Goal: Navigation & Orientation: Find specific page/section

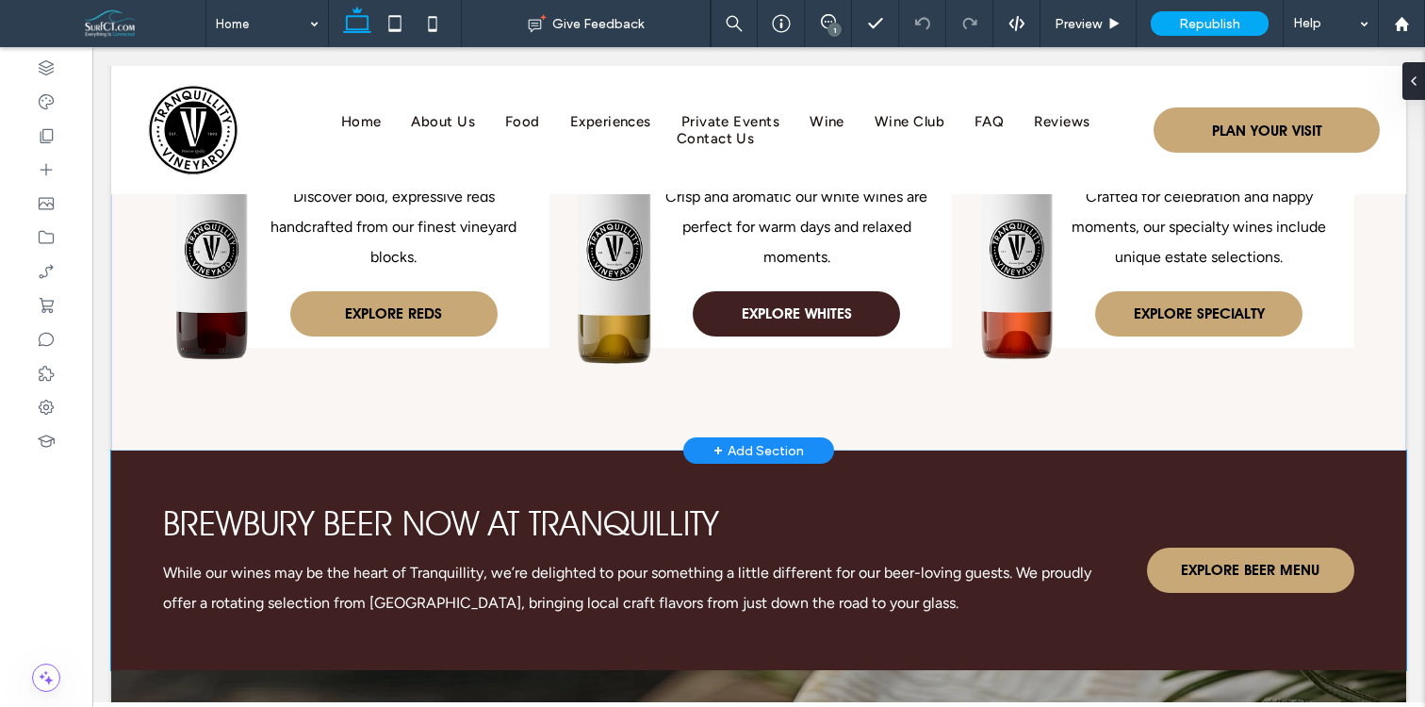
scroll to position [5243, 0]
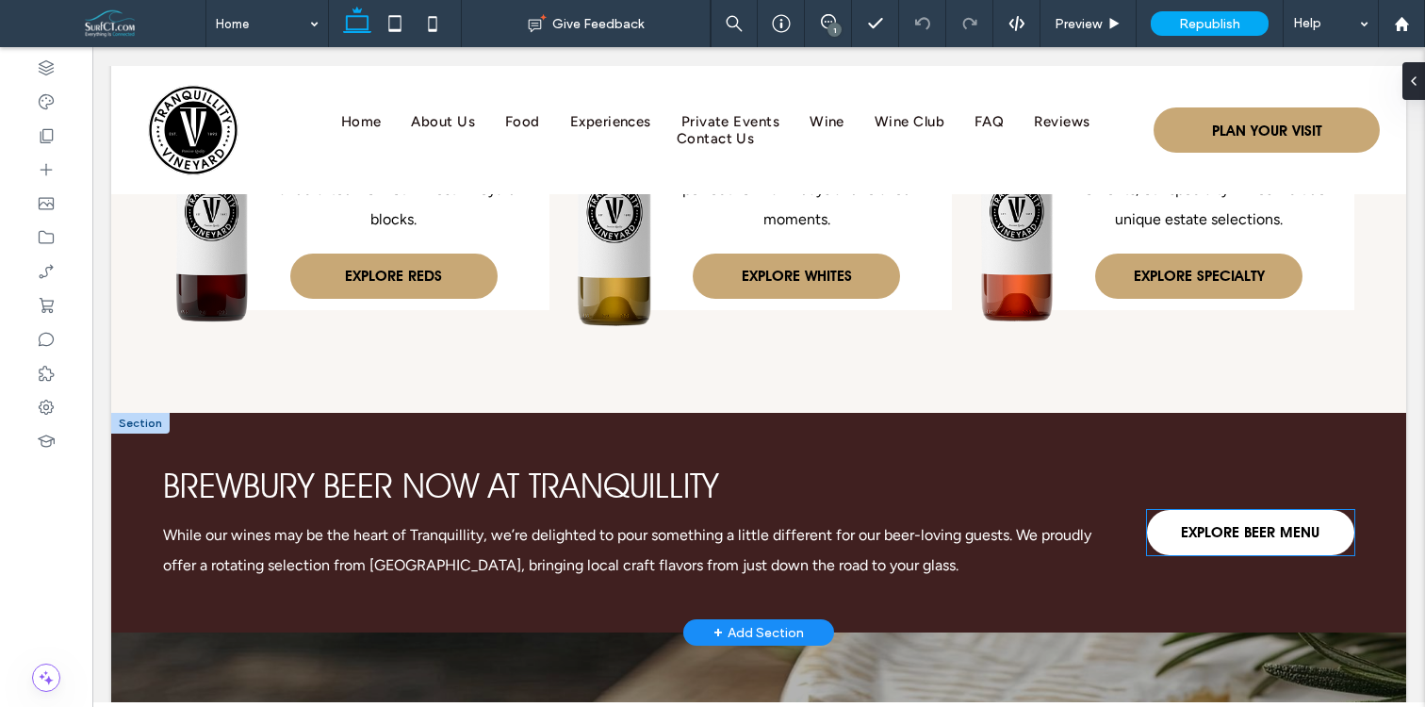
click at [1224, 514] on span "EXPLORE BEER MENU" at bounding box center [1250, 532] width 139 height 37
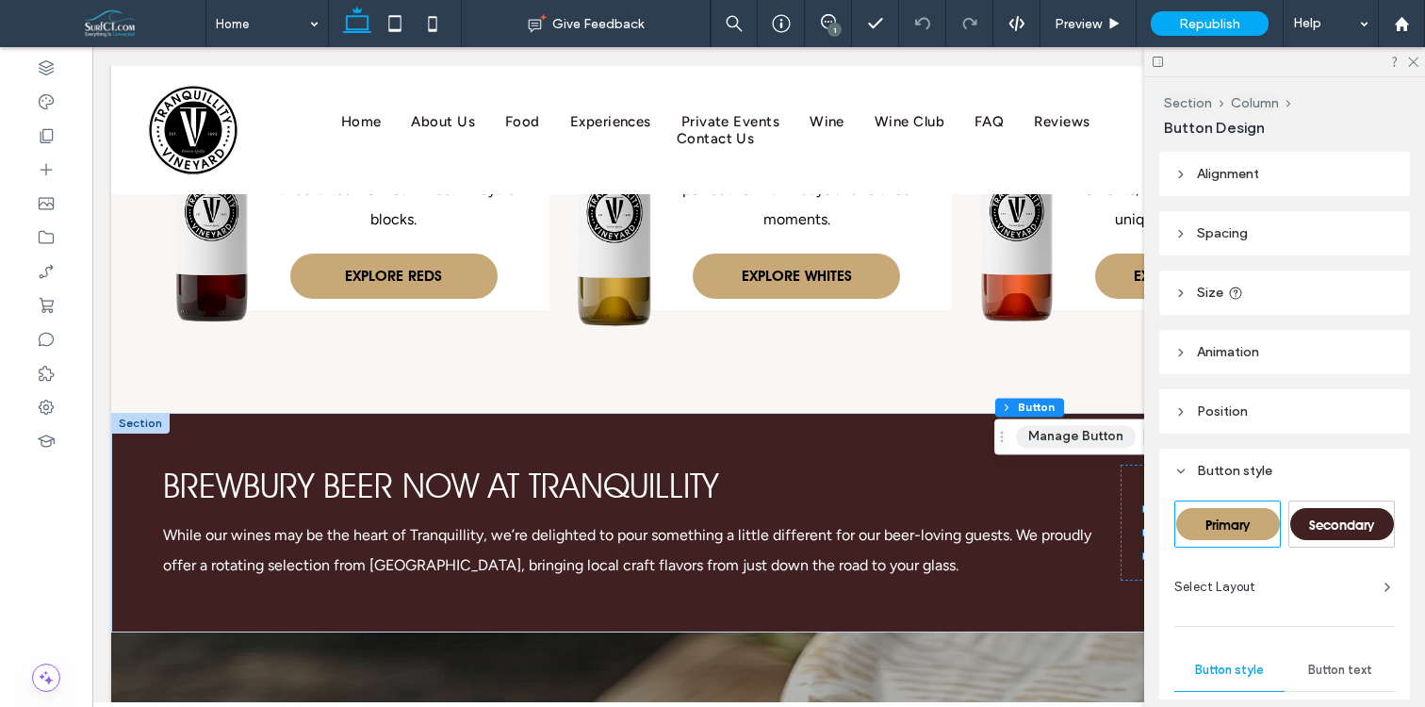
click at [1088, 437] on button "Manage Button" at bounding box center [1076, 436] width 120 height 23
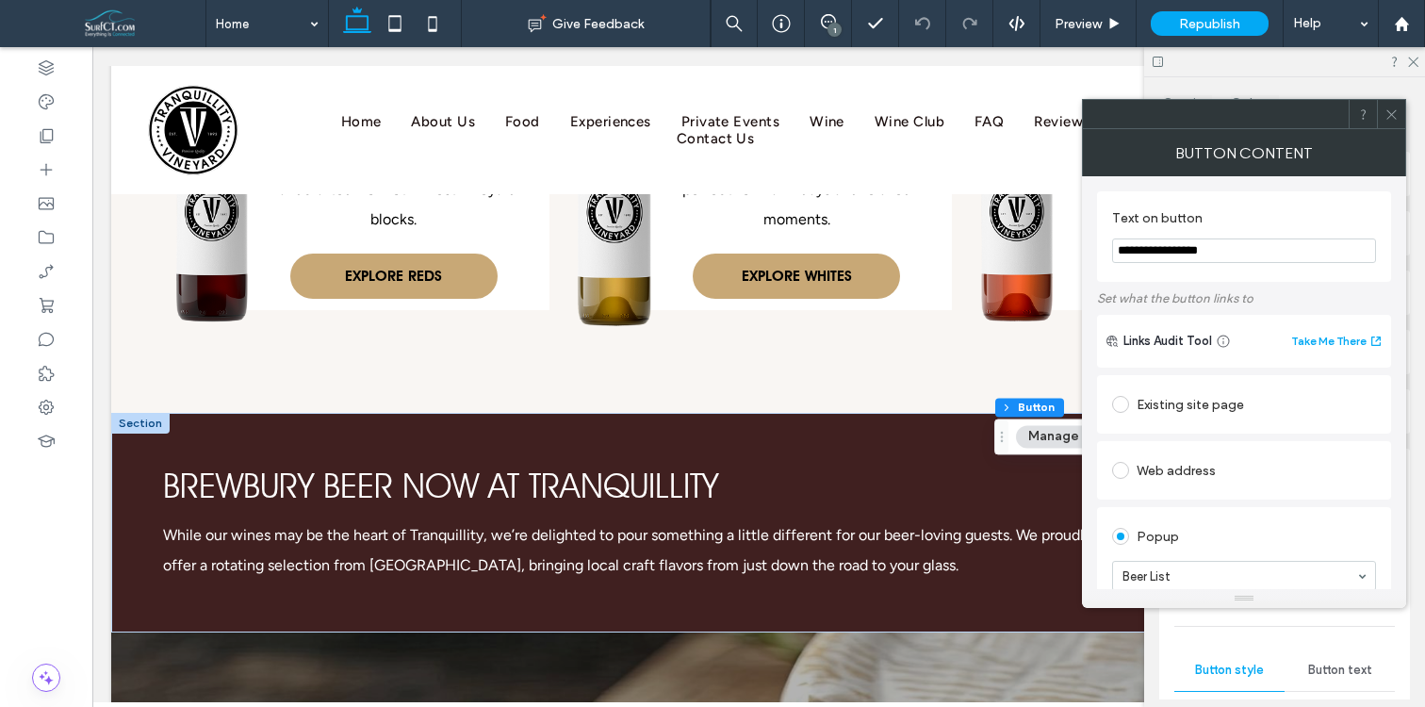
scroll to position [64, 0]
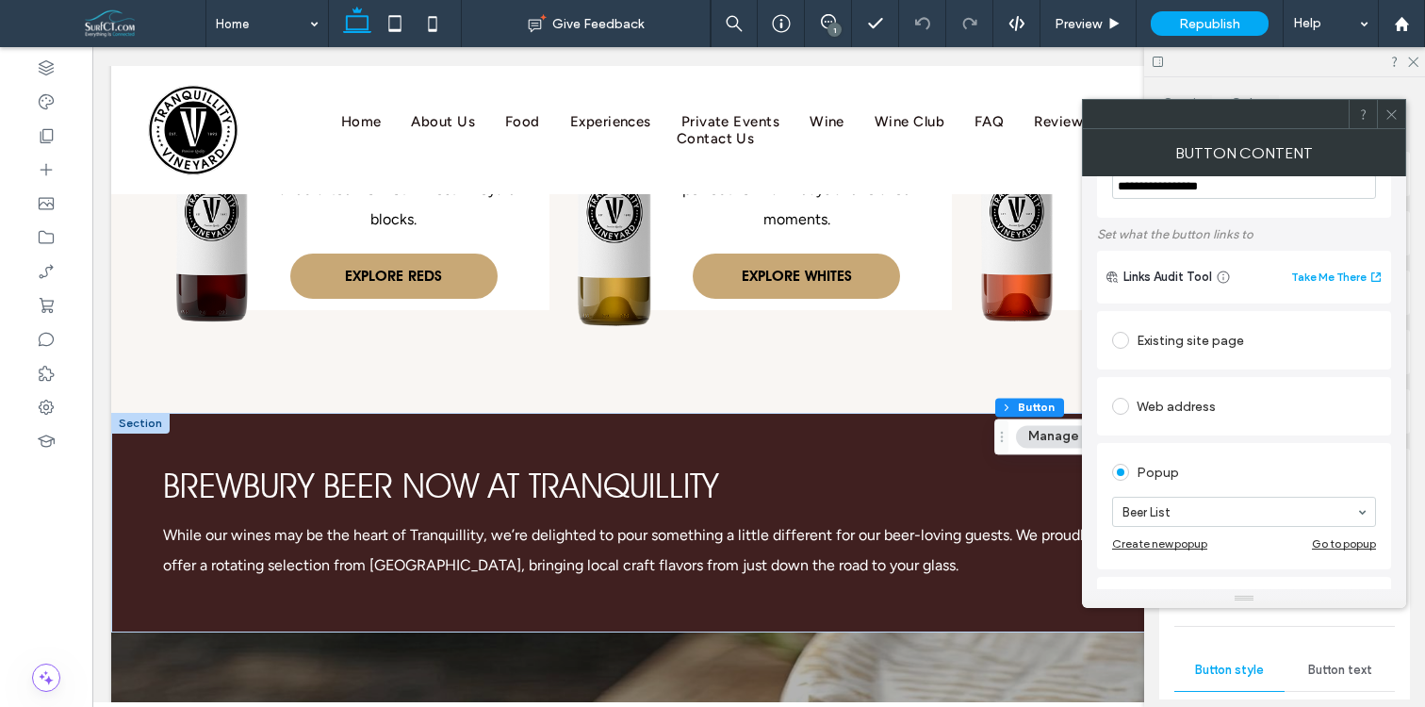
click at [1320, 541] on div "Go to popup" at bounding box center [1344, 543] width 64 height 14
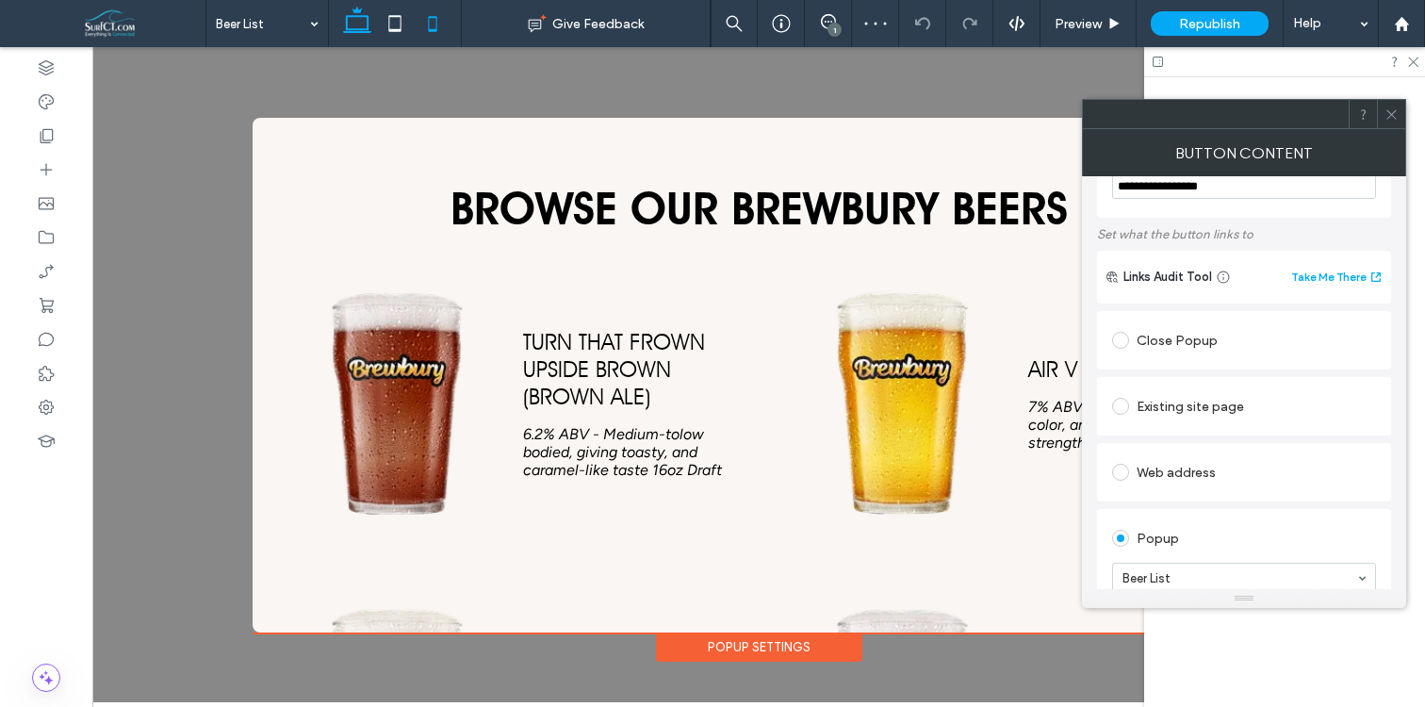
click at [448, 20] on icon at bounding box center [433, 24] width 38 height 38
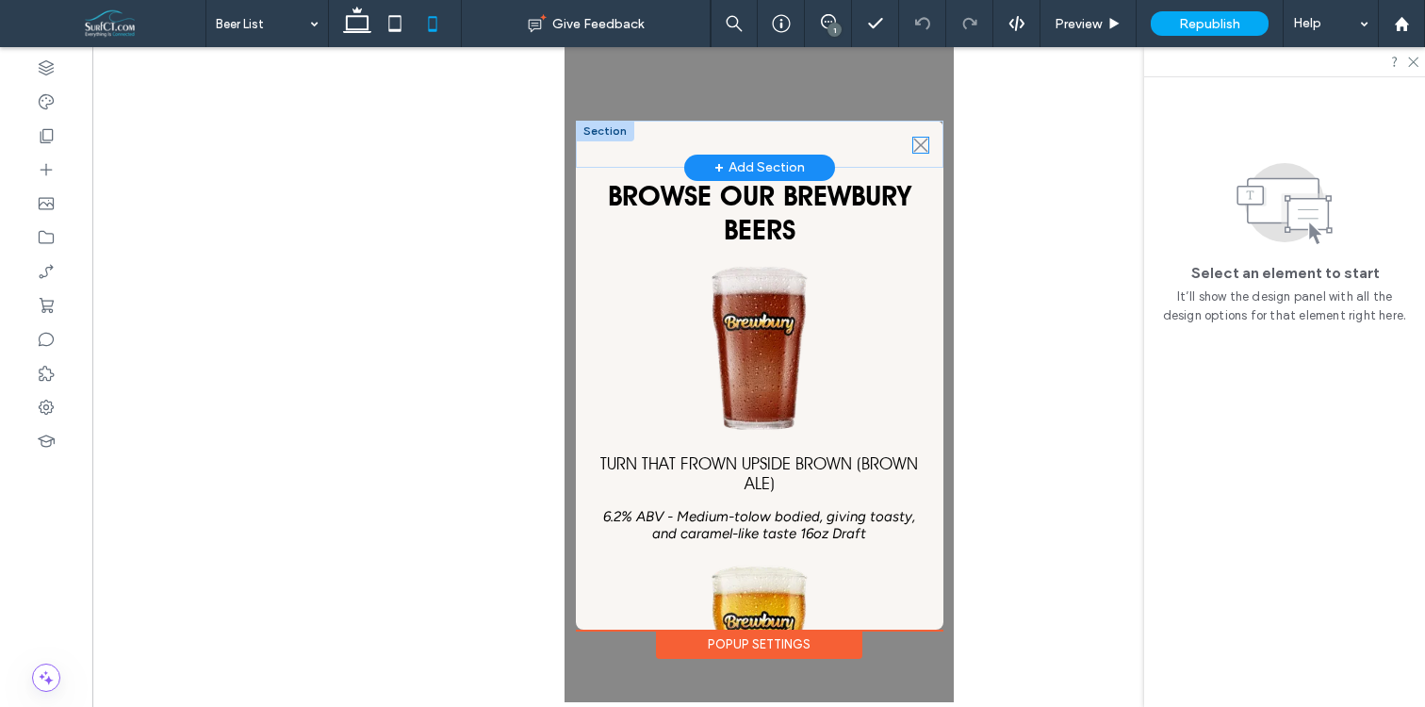
click at [914, 145] on icon at bounding box center [919, 145] width 14 height 14
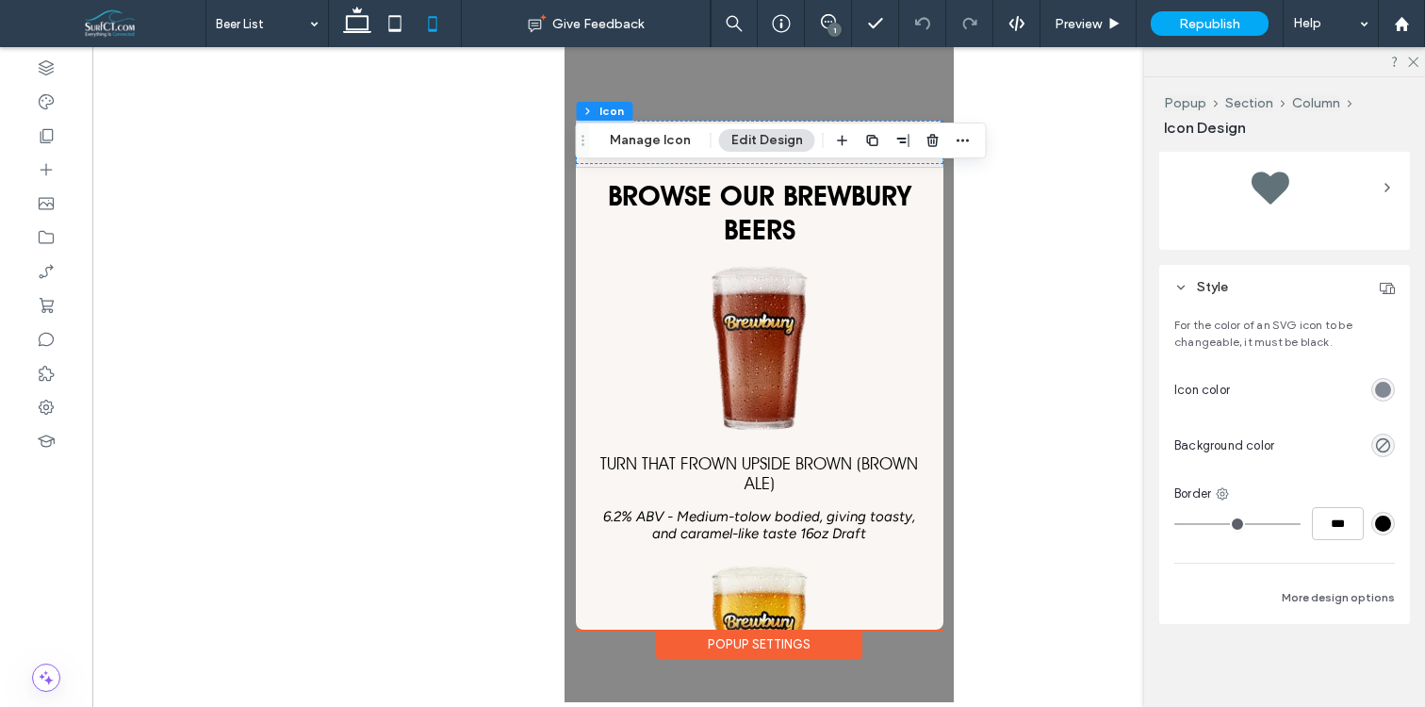
scroll to position [353, 0]
click at [1381, 392] on div "rgb(130, 136, 148)" at bounding box center [1383, 396] width 16 height 16
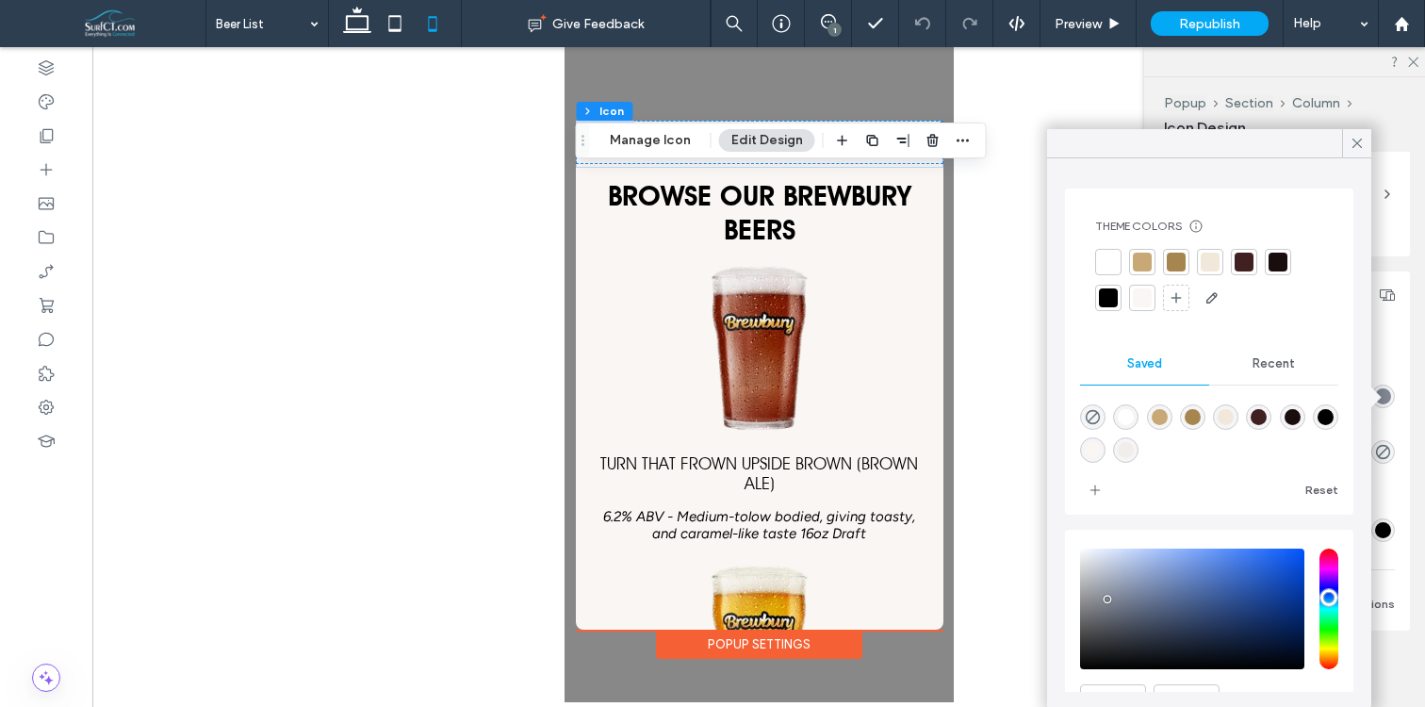
click at [1270, 267] on div at bounding box center [1277, 262] width 19 height 19
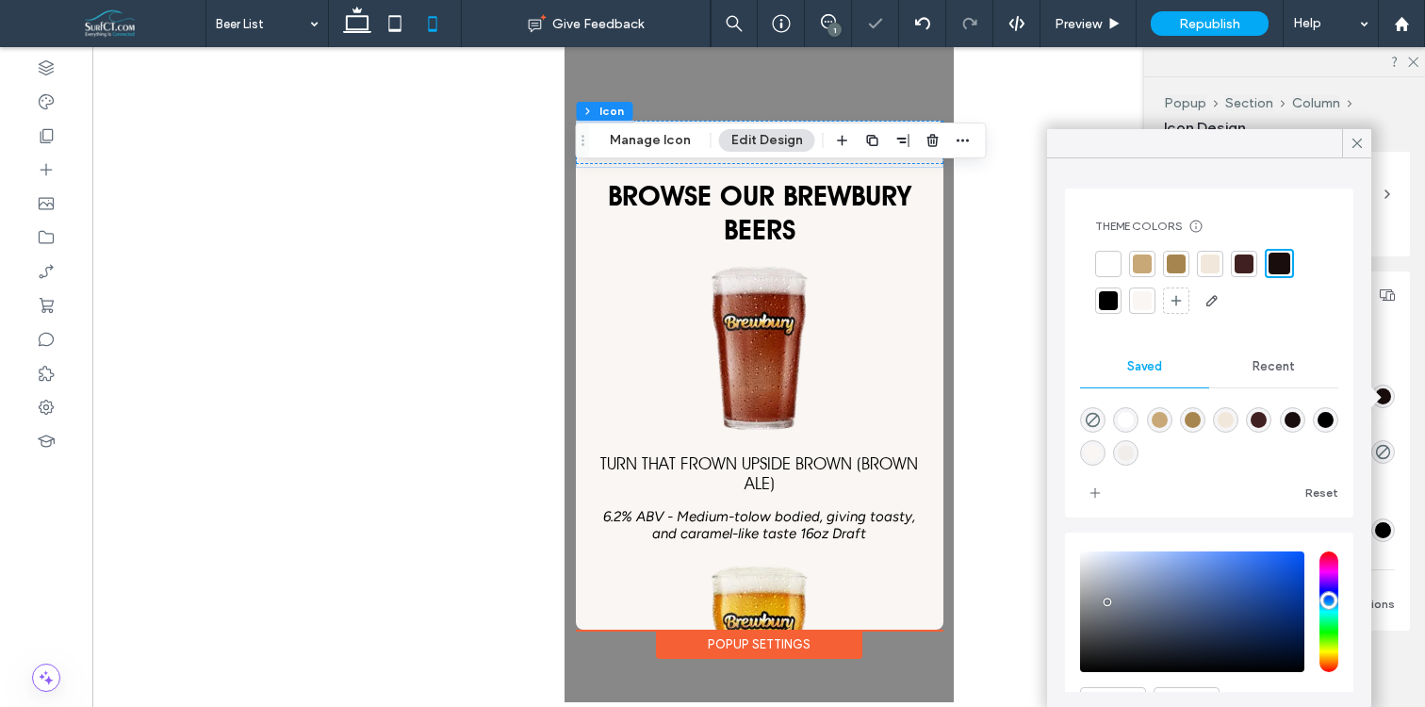
click at [1347, 148] on div at bounding box center [1356, 143] width 29 height 28
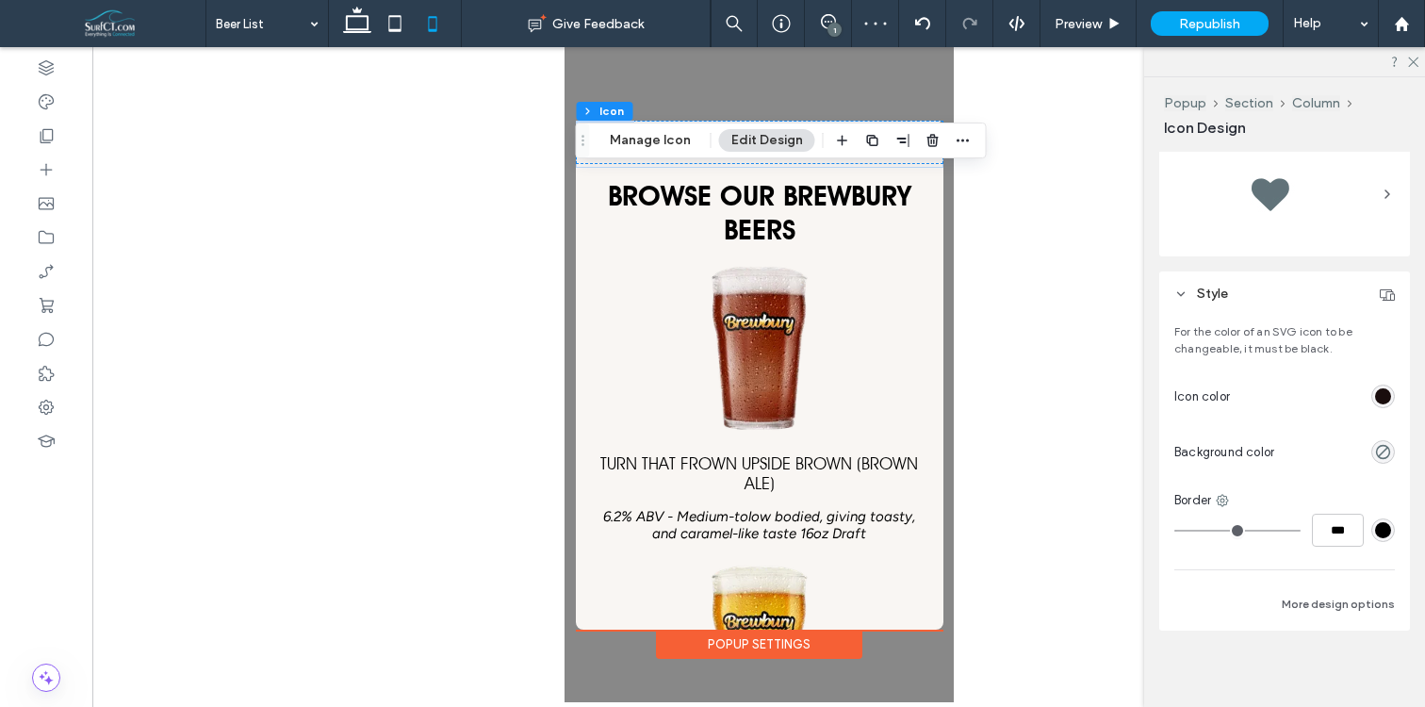
drag, startPoint x: 1336, startPoint y: 610, endPoint x: 1325, endPoint y: 487, distance: 123.0
click at [1336, 608] on button "More design options" at bounding box center [1338, 604] width 113 height 23
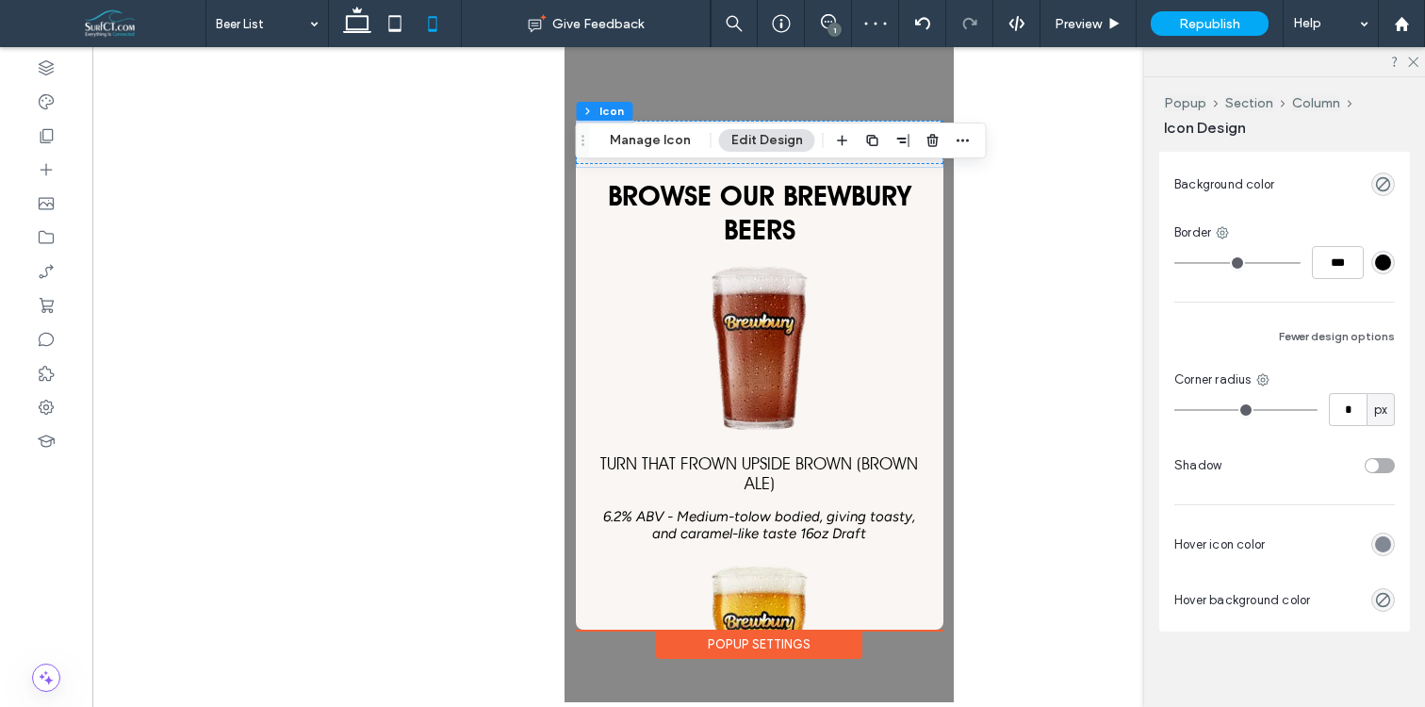
scroll to position [629, 0]
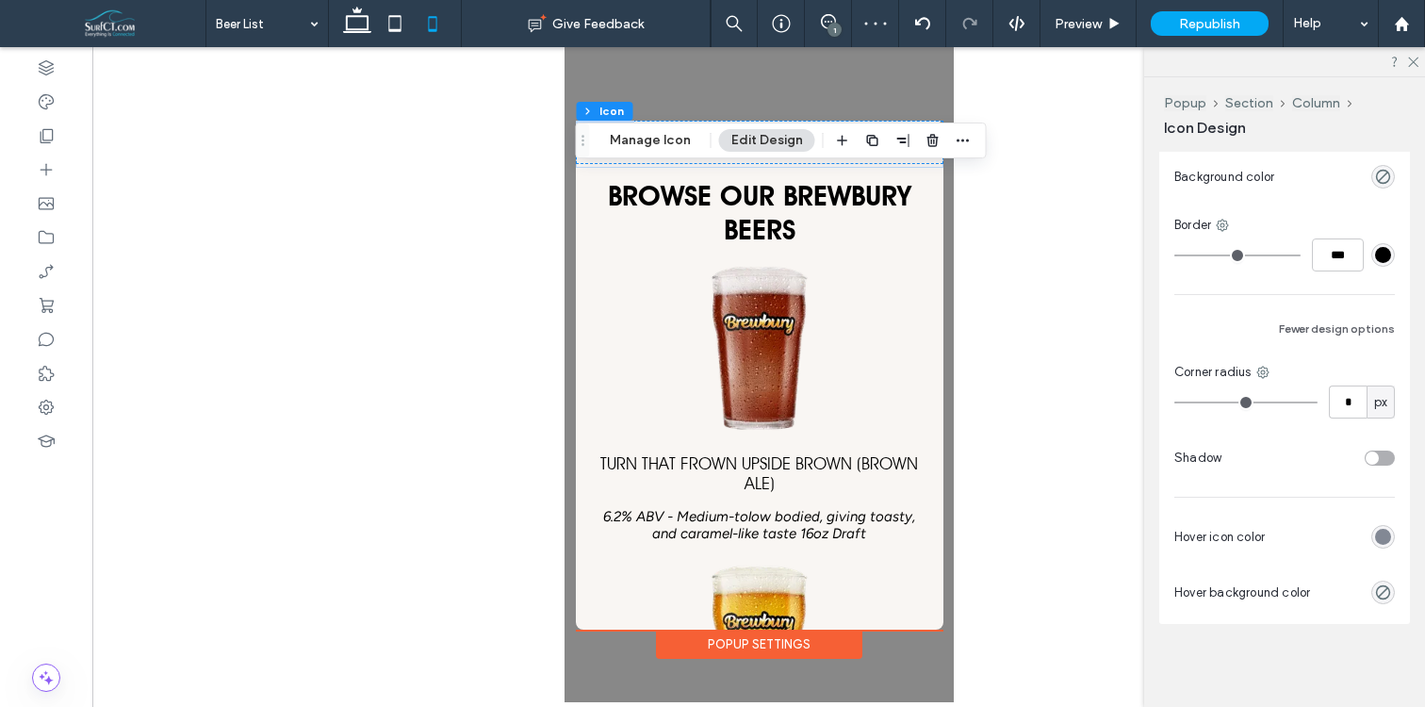
click at [1374, 535] on div "rgb(130, 136, 148)" at bounding box center [1383, 537] width 24 height 24
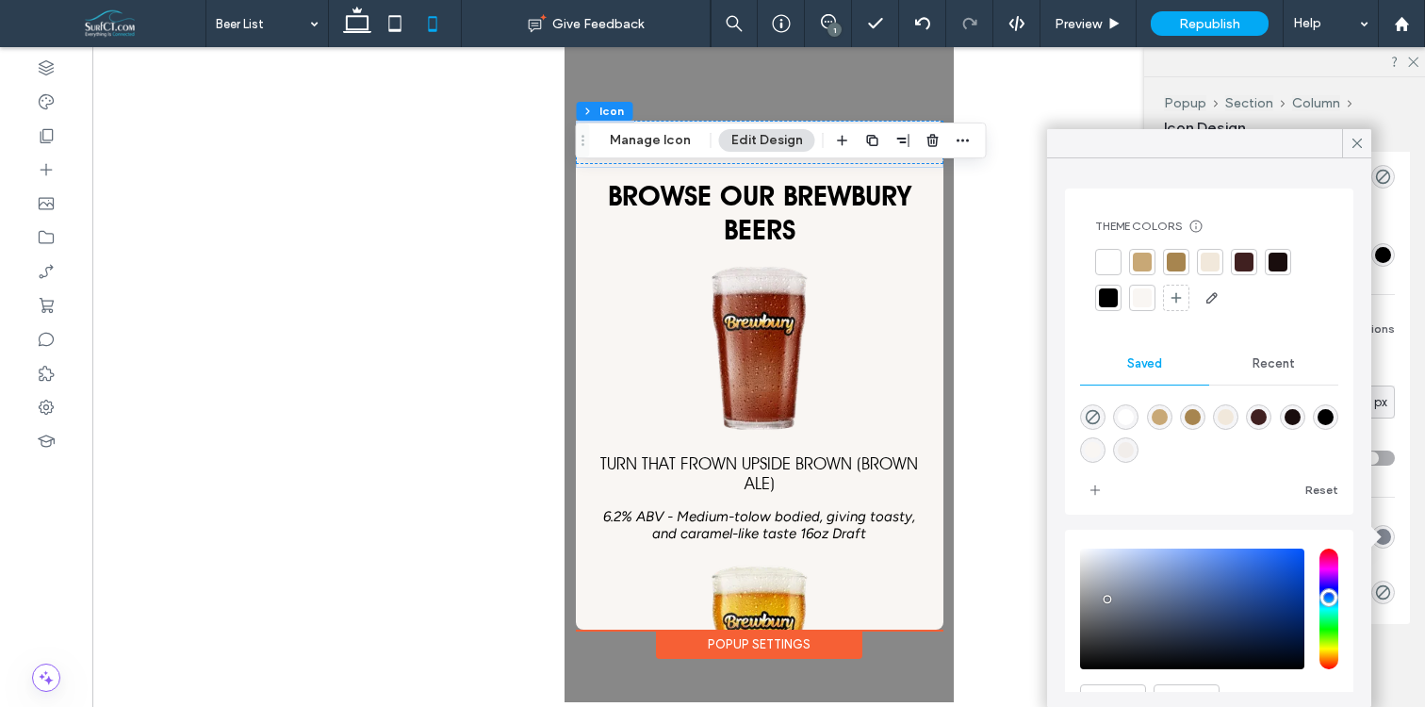
click at [1159, 286] on div at bounding box center [1209, 281] width 228 height 64
click at [1173, 269] on div at bounding box center [1176, 262] width 19 height 19
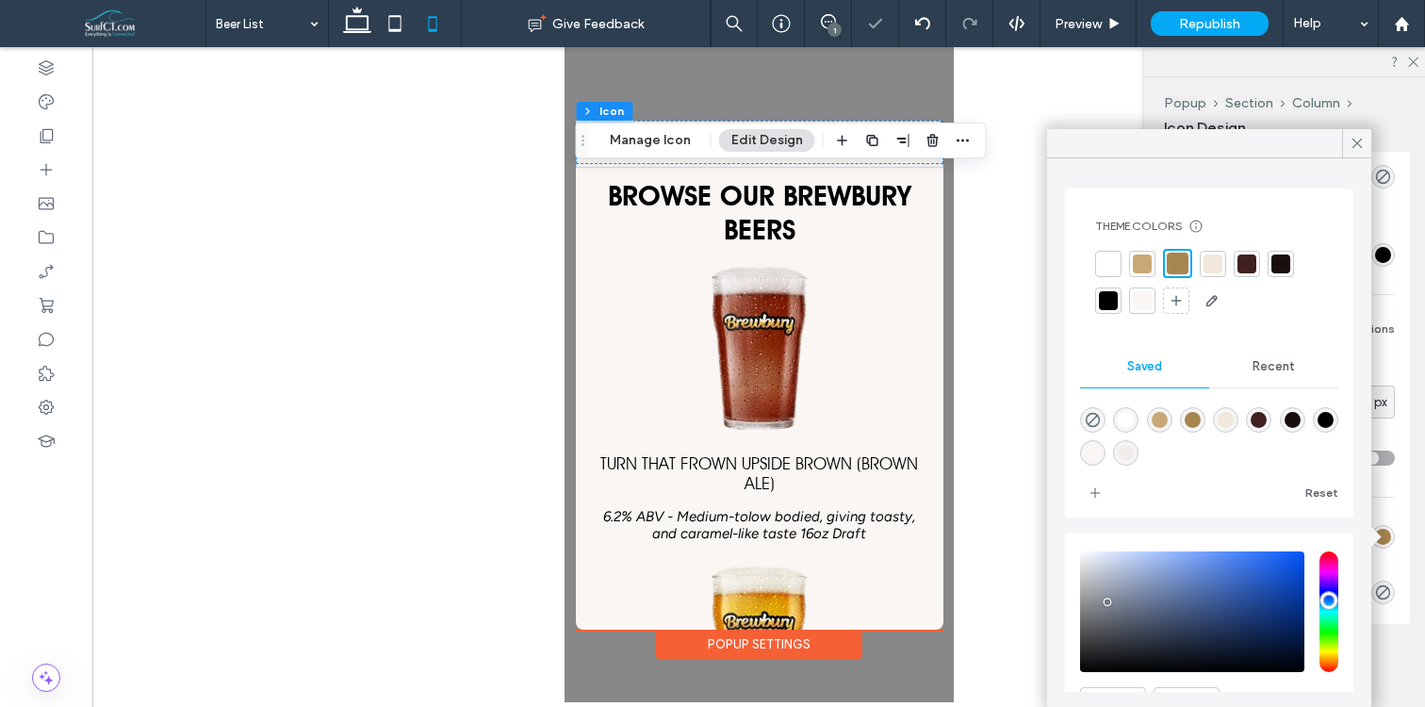
click at [1148, 266] on div at bounding box center [1142, 263] width 19 height 19
click at [1358, 139] on icon at bounding box center [1356, 143] width 17 height 17
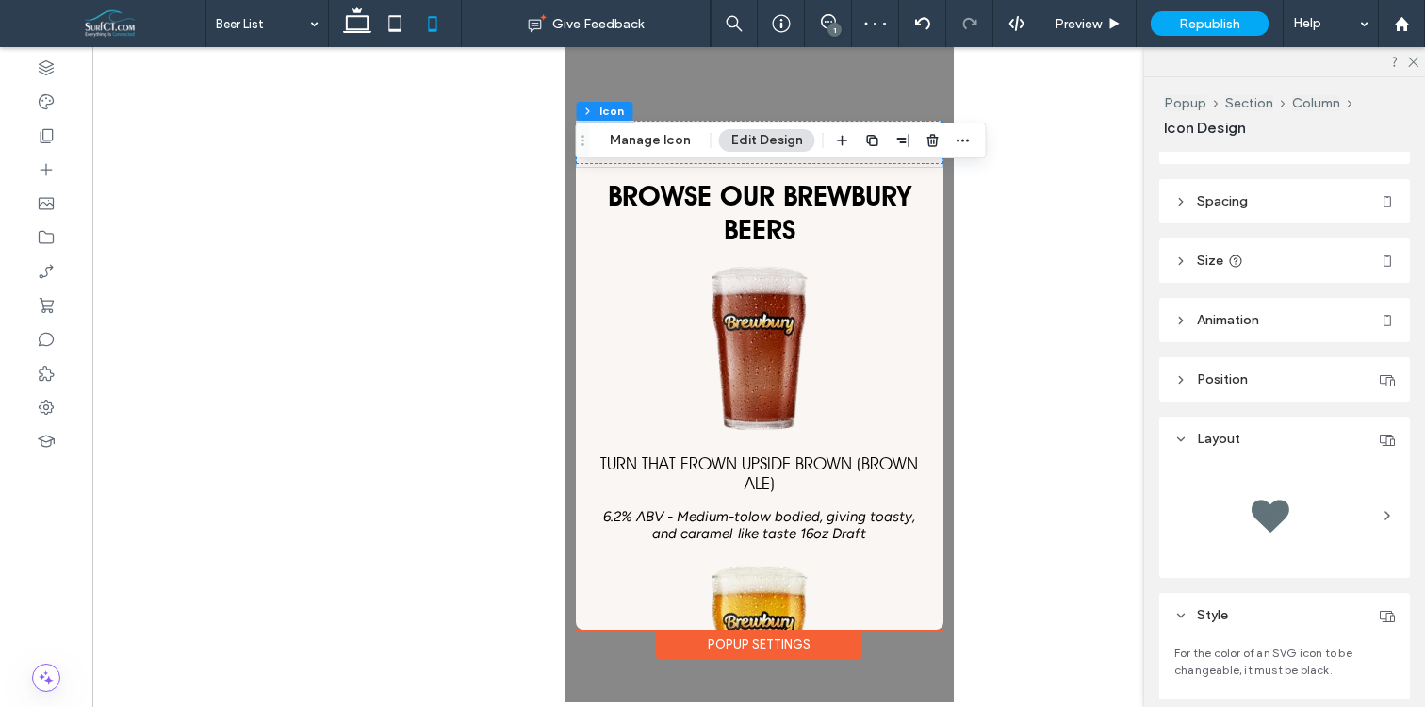
scroll to position [0, 0]
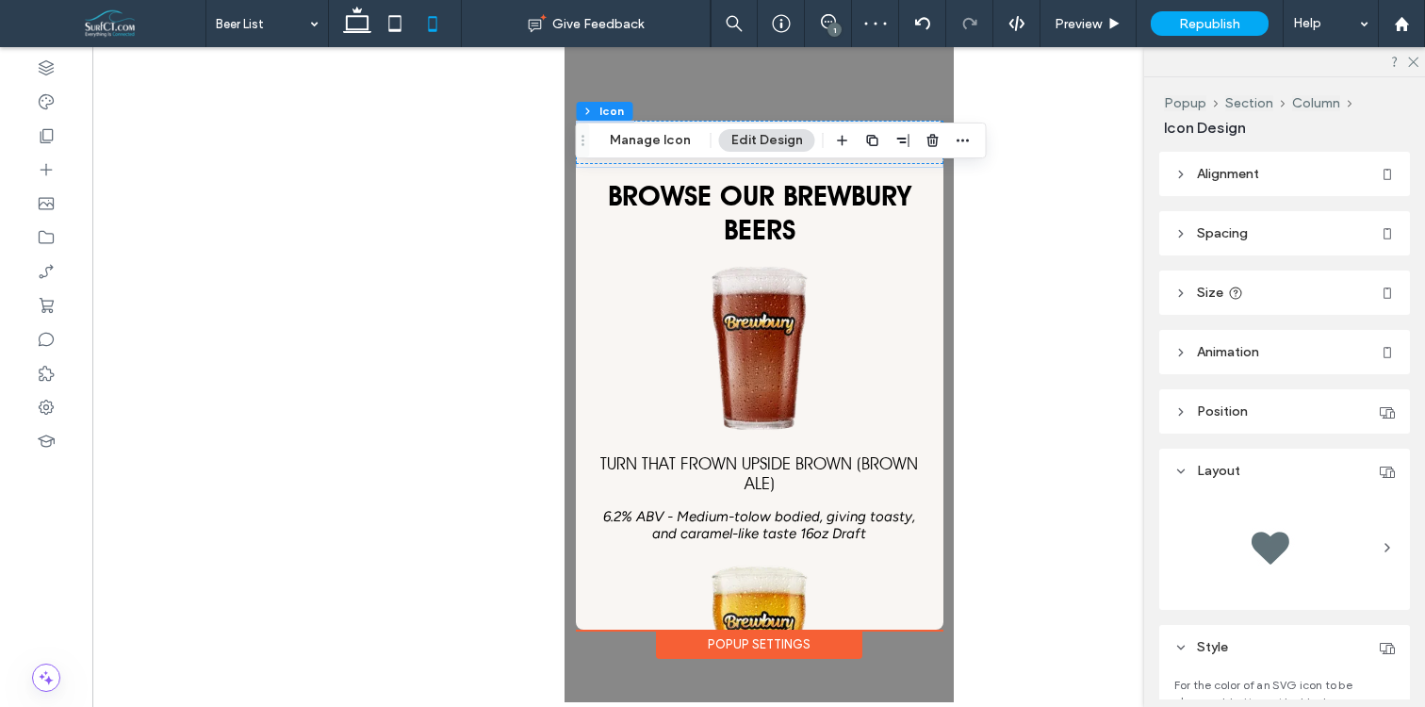
drag, startPoint x: 1271, startPoint y: 303, endPoint x: 1291, endPoint y: 318, distance: 24.9
click at [1271, 303] on header "Size" at bounding box center [1284, 292] width 251 height 44
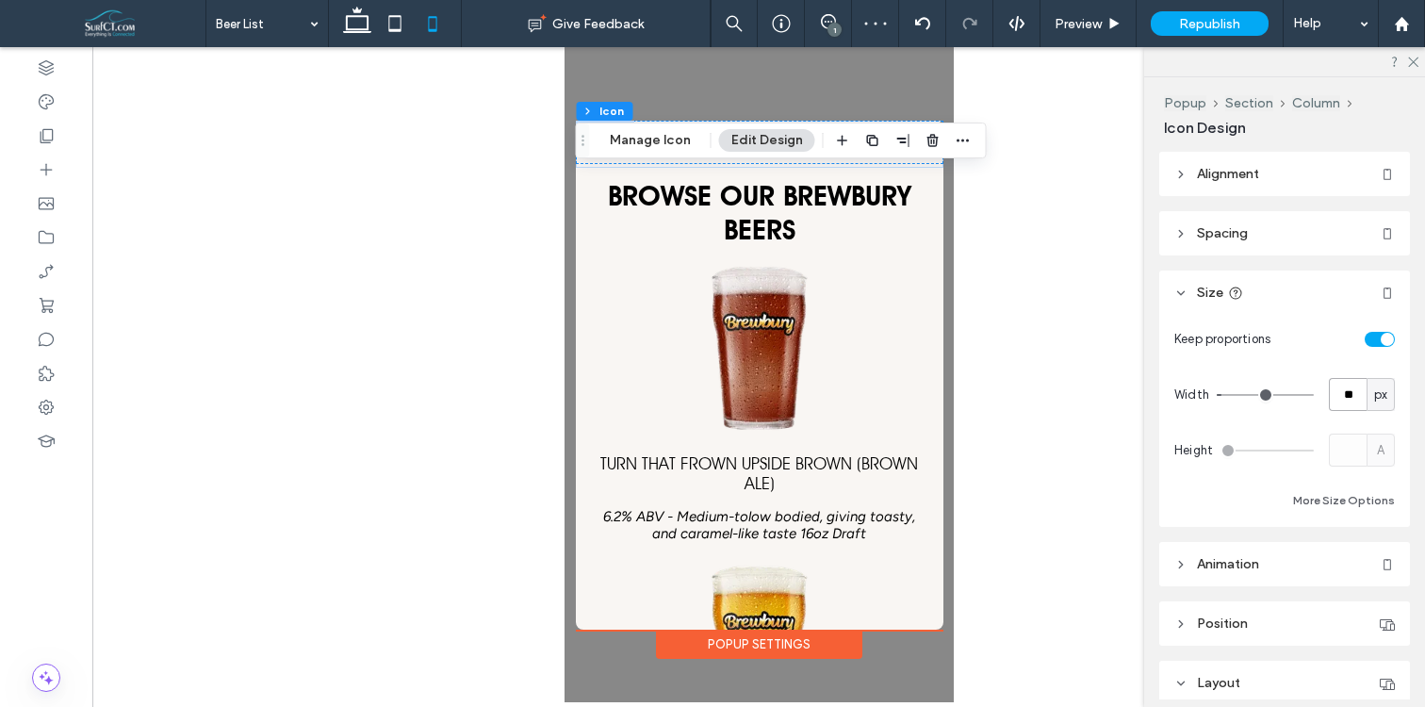
click at [1352, 391] on input "**" at bounding box center [1348, 394] width 38 height 33
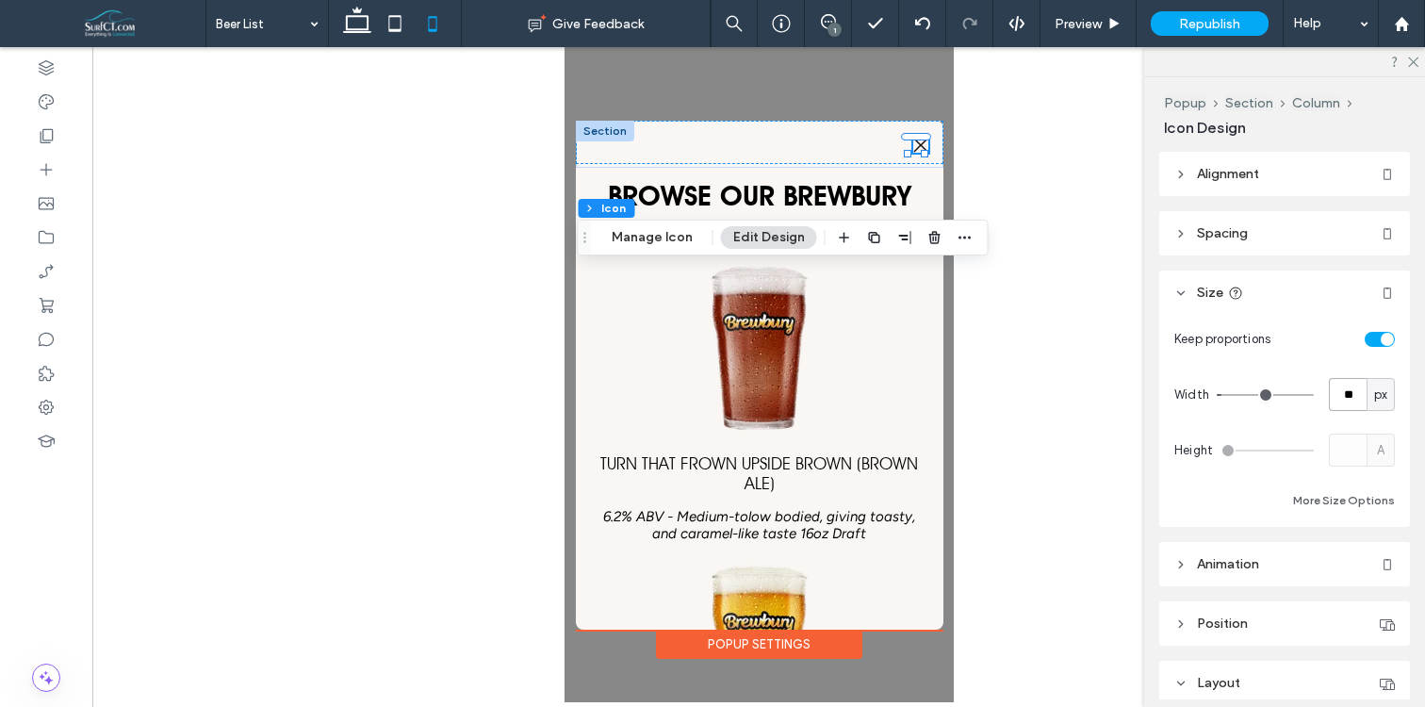
drag, startPoint x: 586, startPoint y: 147, endPoint x: 578, endPoint y: 238, distance: 91.8
click at [578, 238] on icon "Drag" at bounding box center [585, 237] width 15 height 13
type input "**"
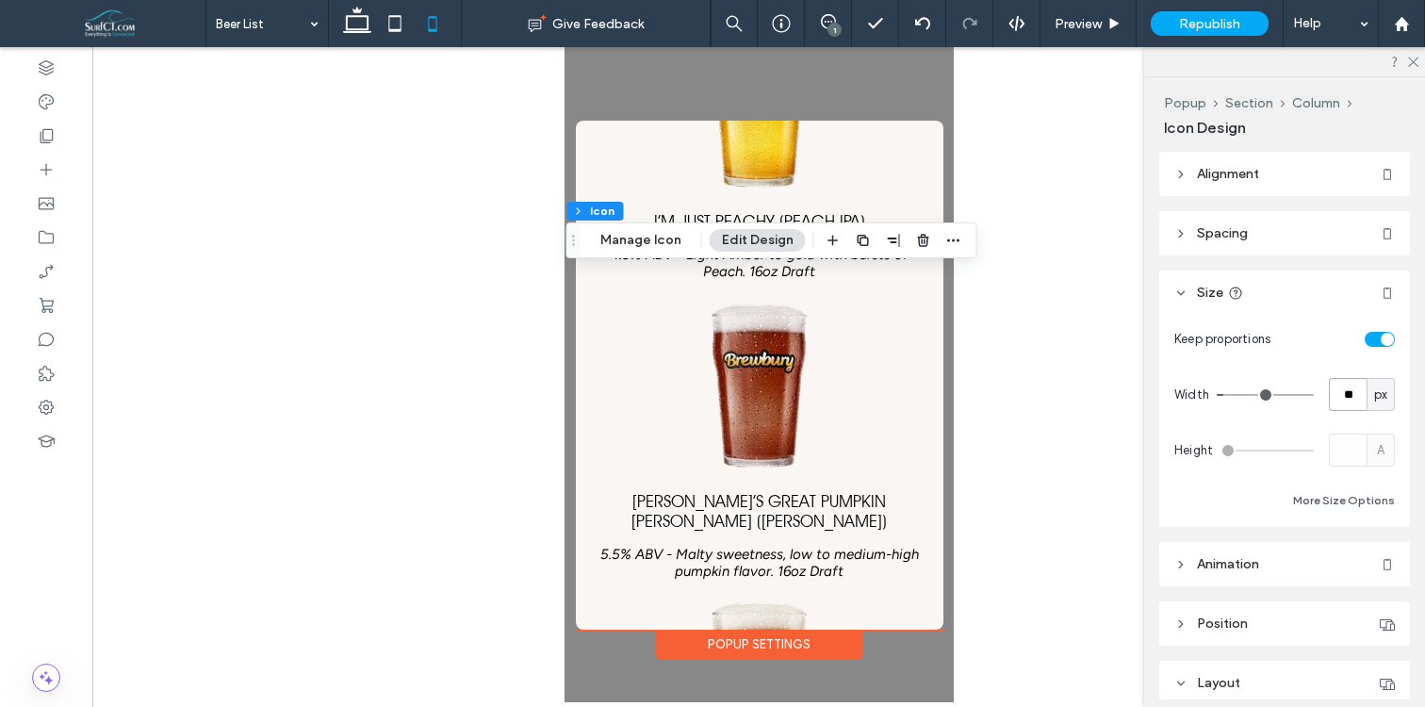
scroll to position [2185, 0]
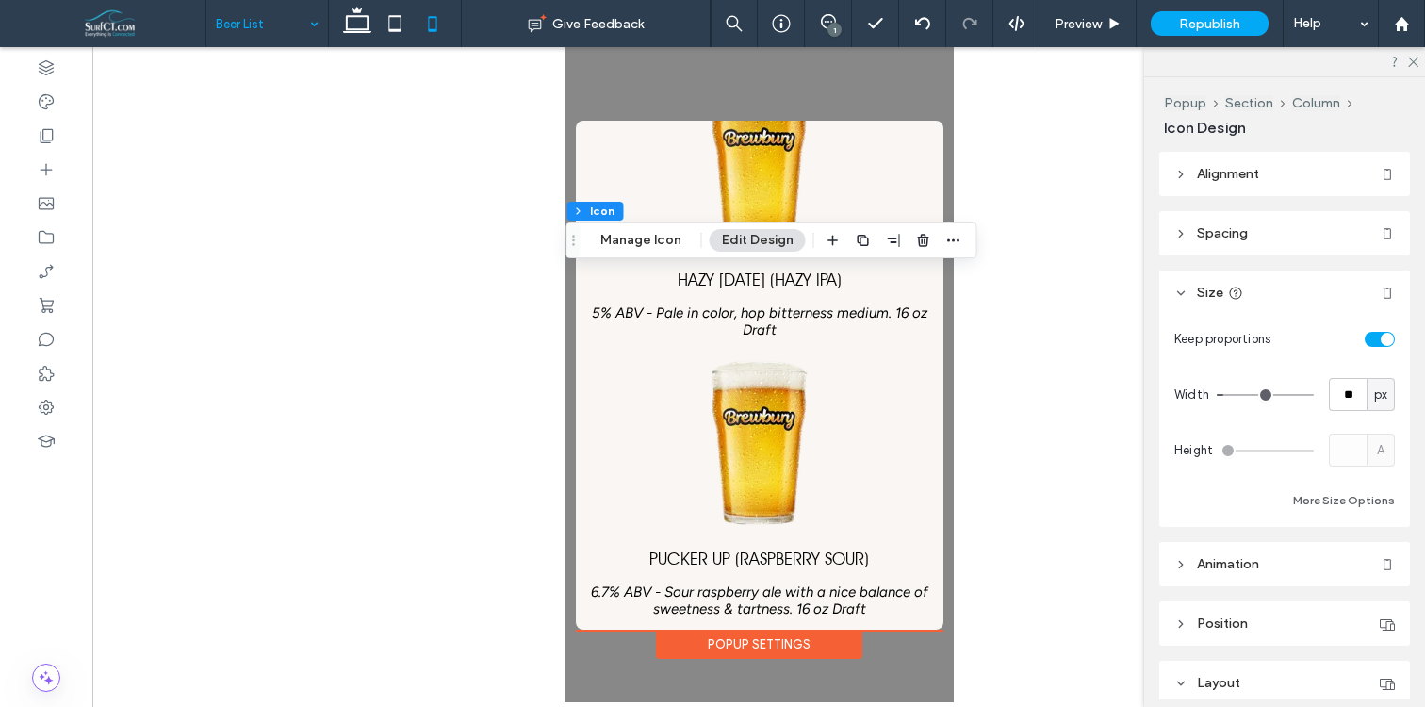
drag, startPoint x: 321, startPoint y: 18, endPoint x: 321, endPoint y: 42, distance: 24.5
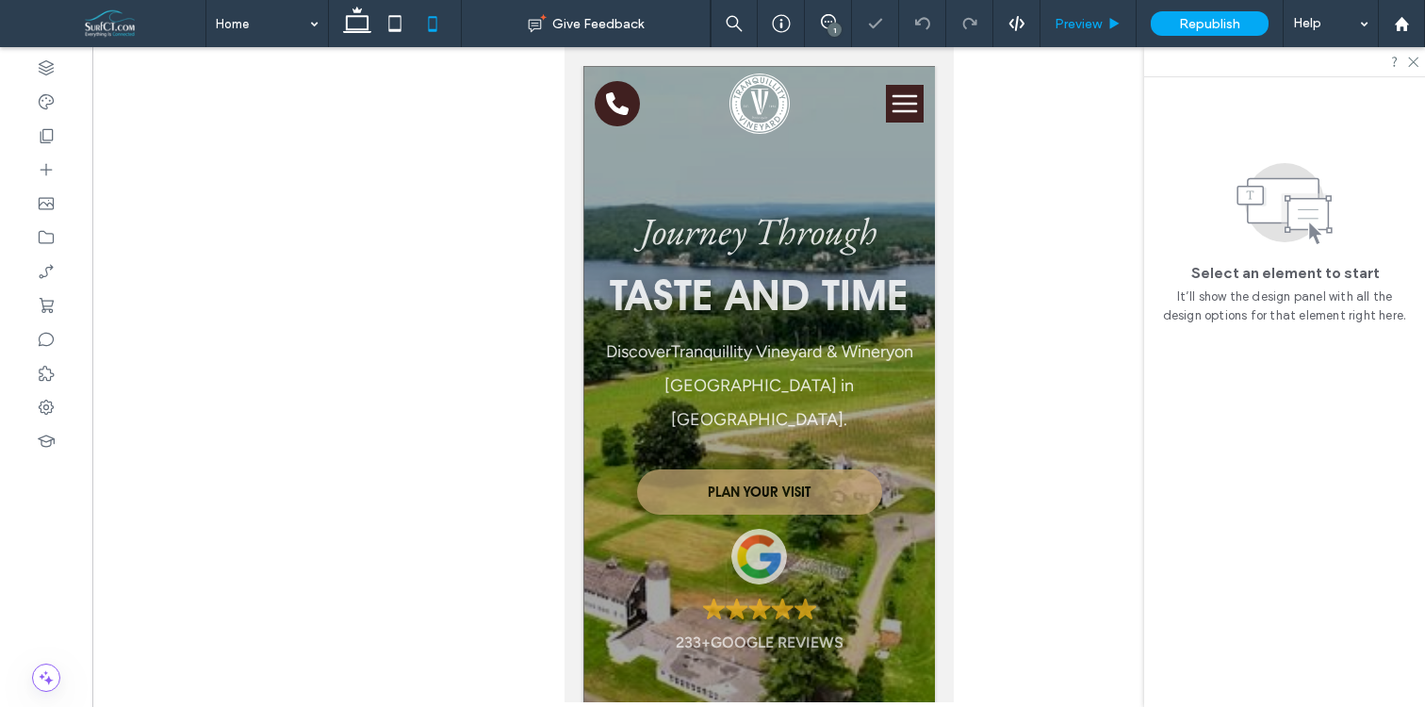
drag, startPoint x: 1415, startPoint y: 62, endPoint x: 1120, endPoint y: 38, distance: 296.0
click at [1415, 62] on icon at bounding box center [1412, 61] width 12 height 12
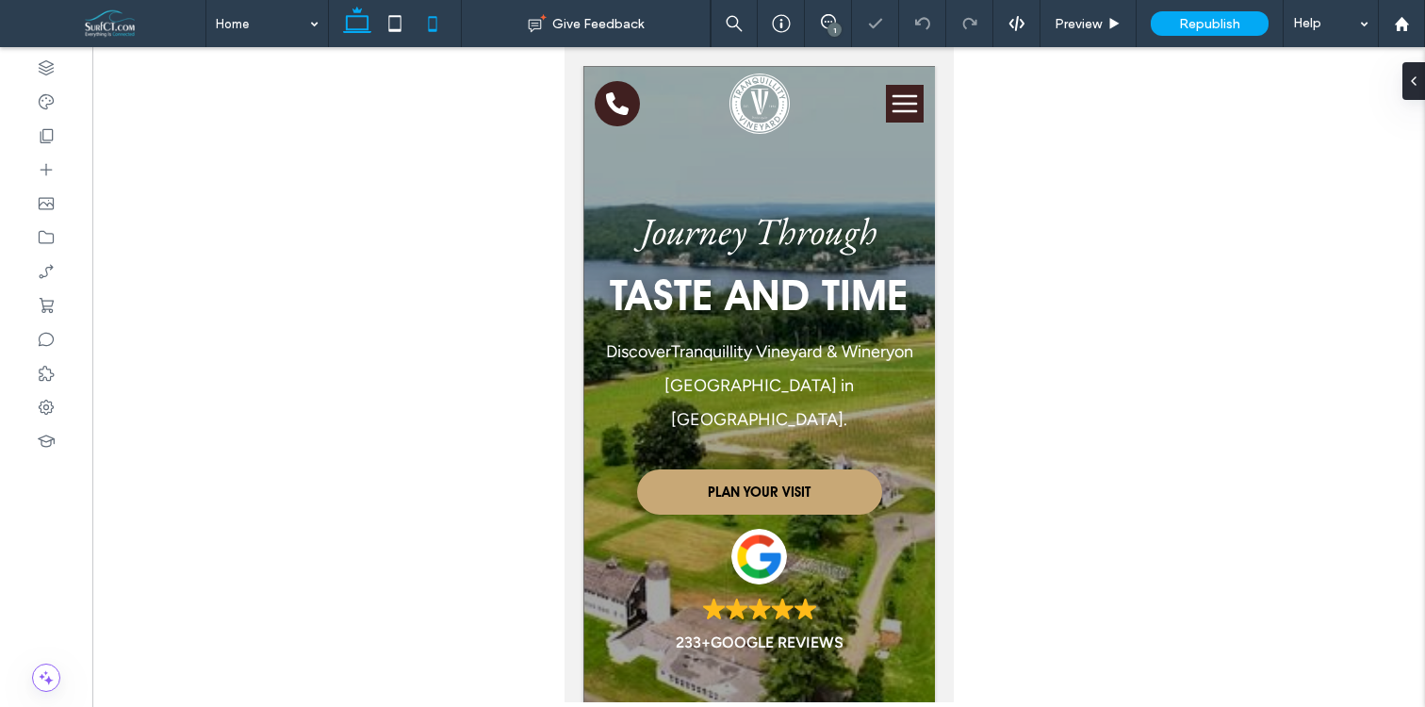
drag, startPoint x: 375, startPoint y: 22, endPoint x: 360, endPoint y: 1, distance: 25.6
click at [375, 22] on icon at bounding box center [357, 24] width 38 height 38
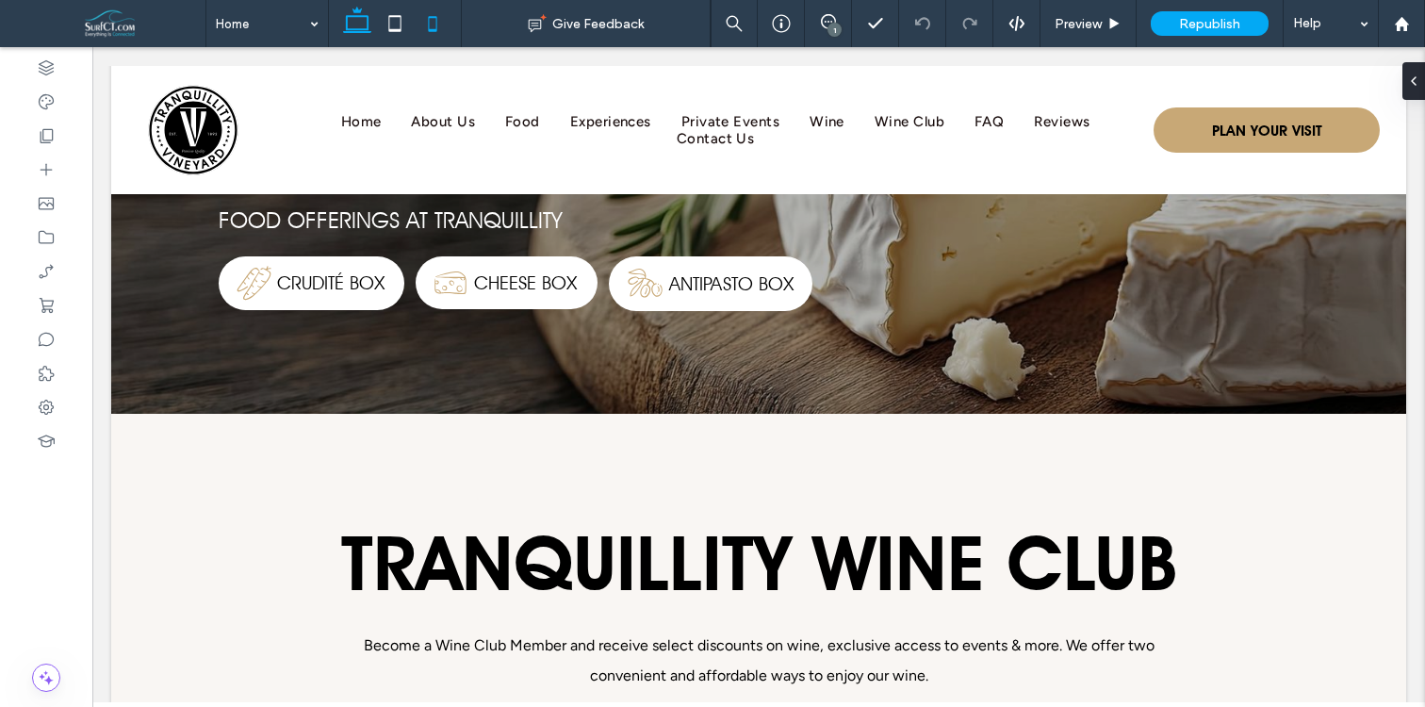
click at [442, 22] on icon at bounding box center [433, 24] width 38 height 38
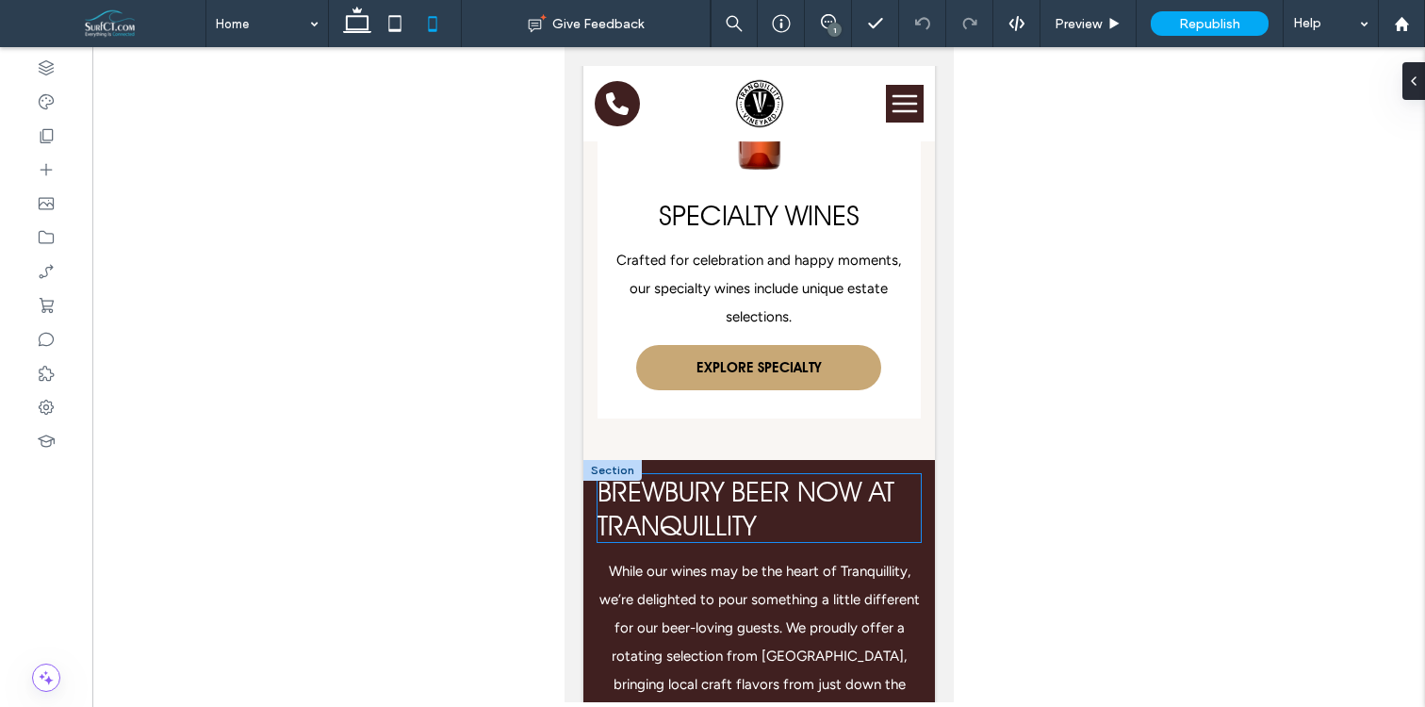
scroll to position [8047, 0]
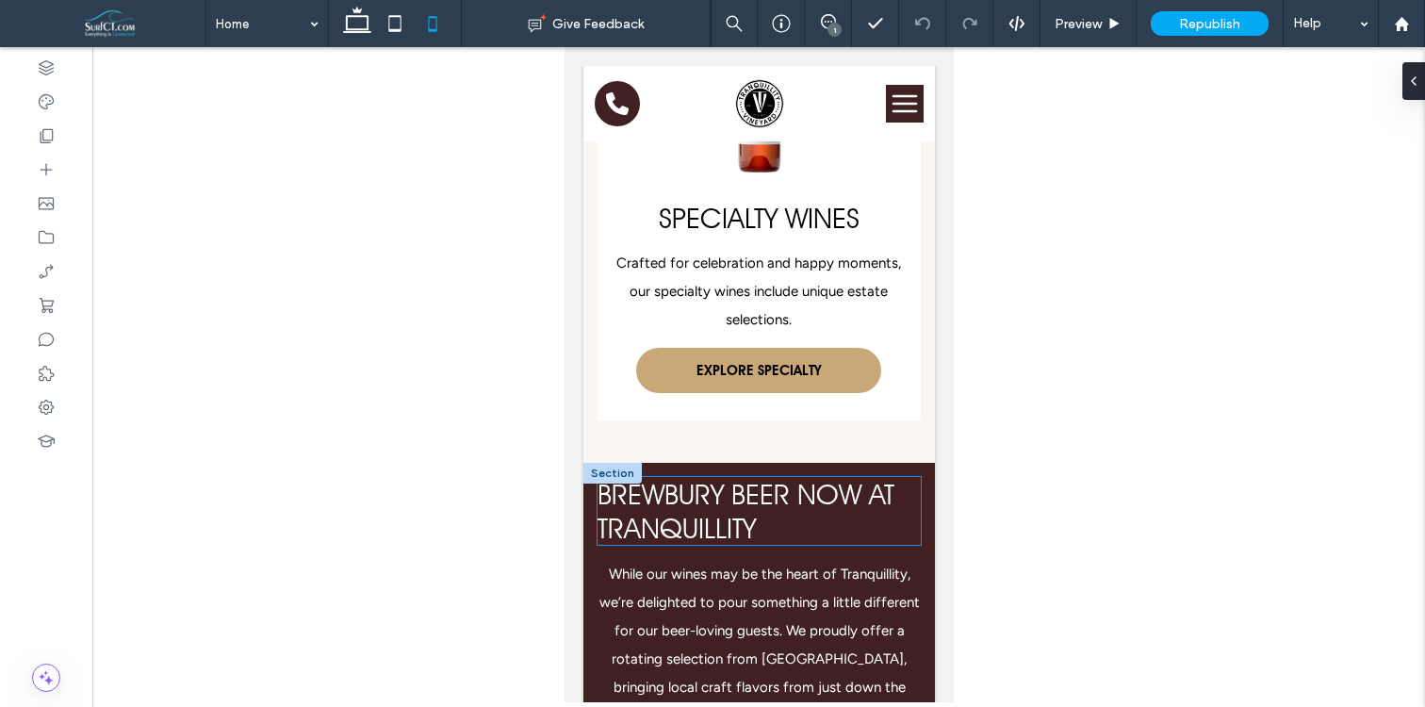
click at [752, 477] on span "Brewbury Beer Now at Tranquillity" at bounding box center [744, 511] width 297 height 68
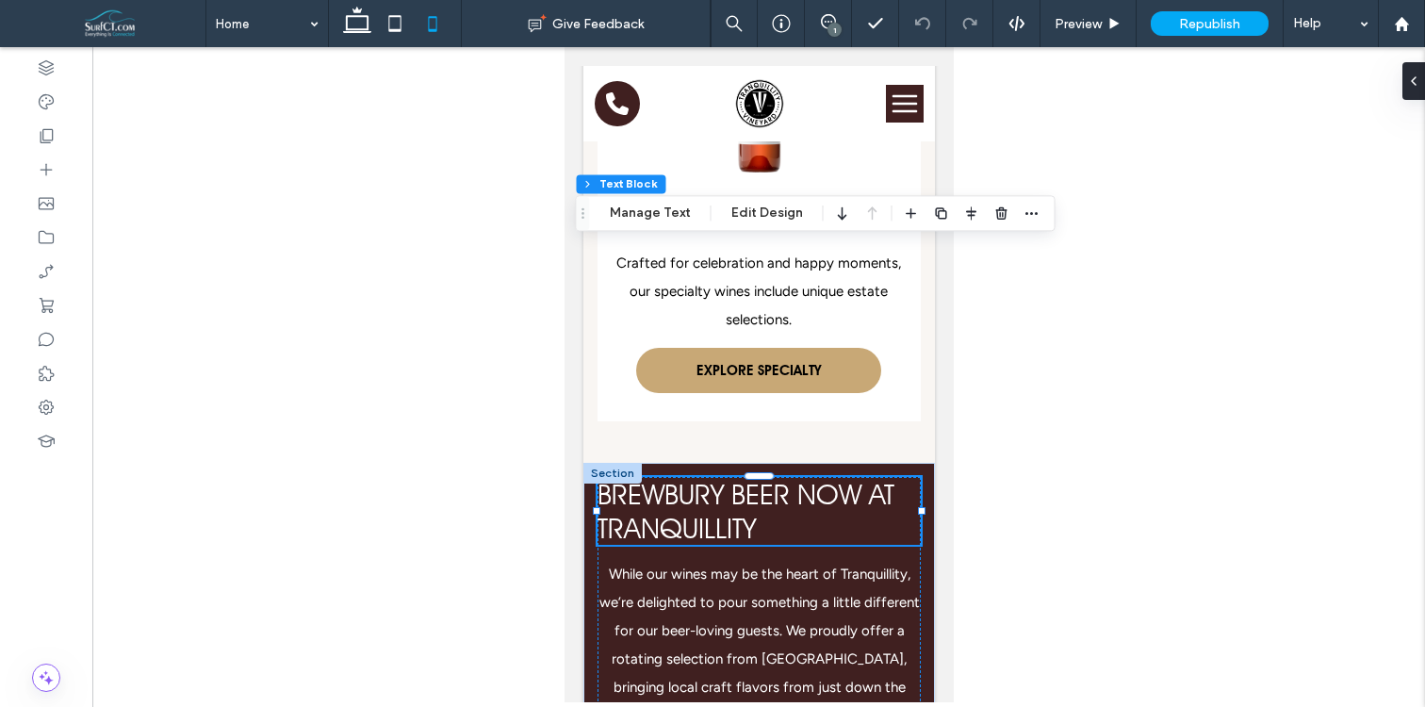
click at [791, 477] on span "Brewbury Beer Now at Tranquillity" at bounding box center [744, 511] width 297 height 68
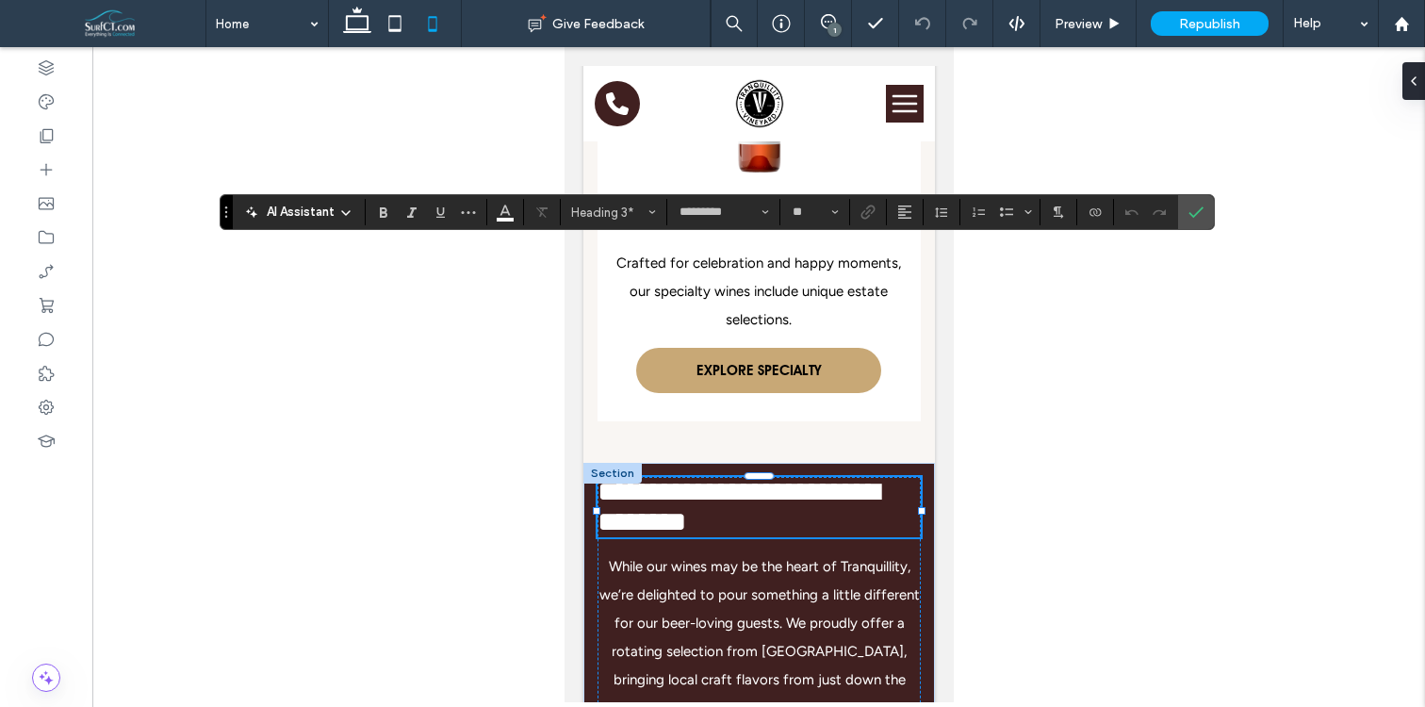
click at [804, 478] on span "**********" at bounding box center [737, 506] width 282 height 57
click at [803, 478] on span "**********" at bounding box center [737, 506] width 282 height 57
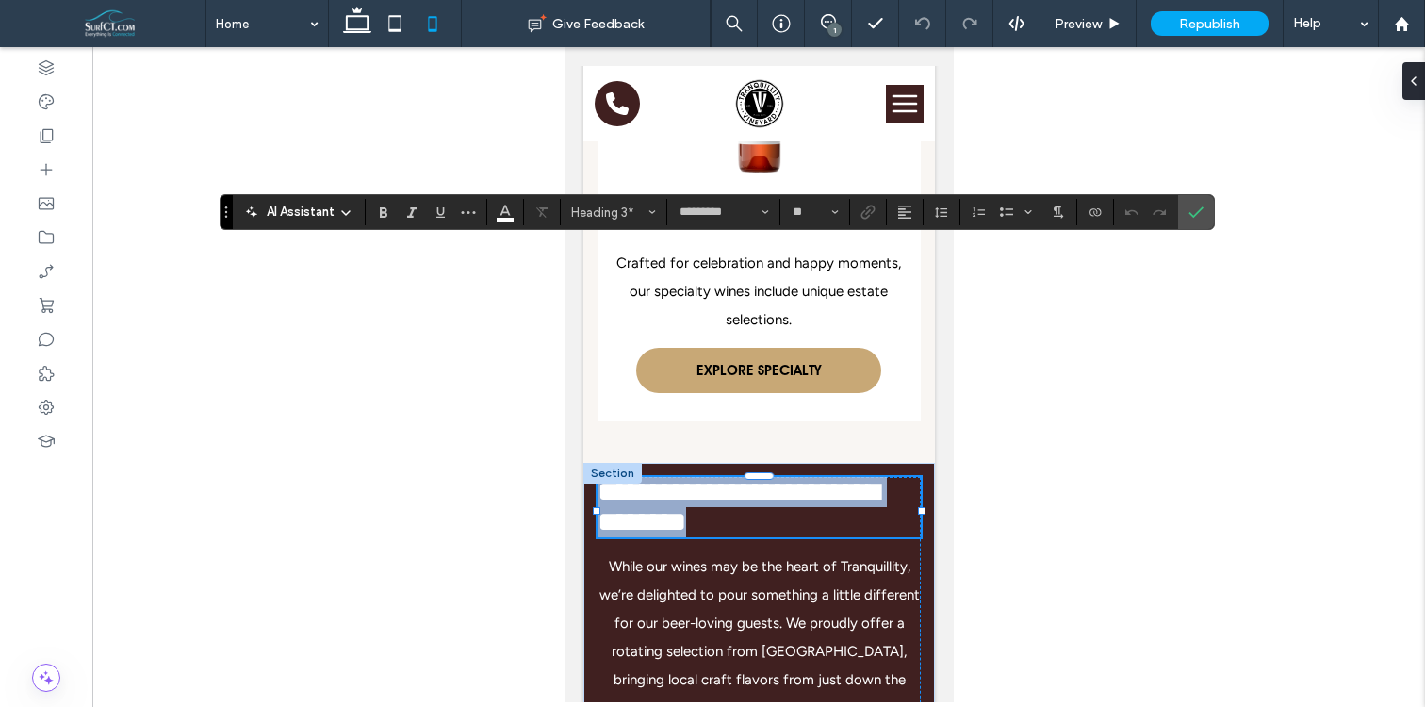
click at [803, 478] on span "**********" at bounding box center [737, 506] width 282 height 57
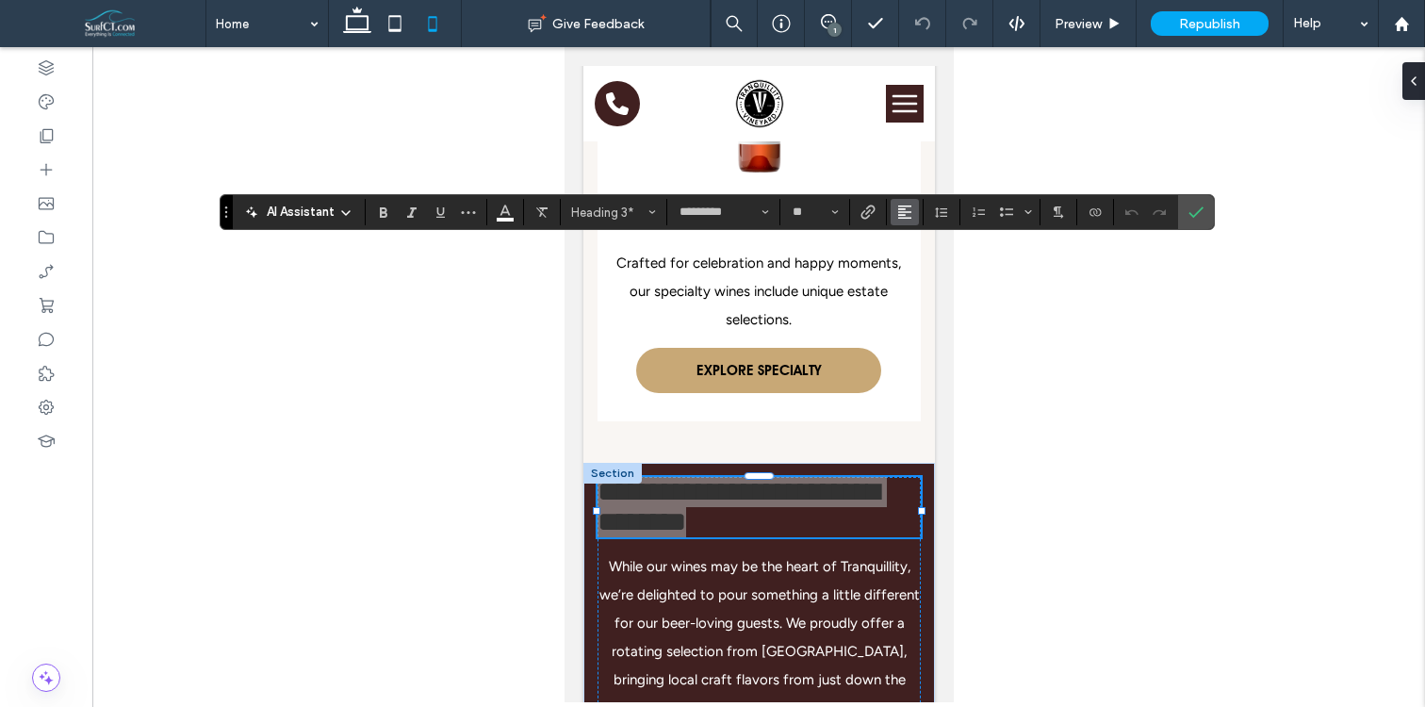
click at [895, 215] on button "Alignment" at bounding box center [904, 212] width 28 height 26
drag, startPoint x: 915, startPoint y: 260, endPoint x: 1028, endPoint y: 261, distance: 113.1
click at [915, 260] on label "ui.textEditor.alignment.center" at bounding box center [923, 269] width 66 height 27
click at [1198, 226] on span "Confirm" at bounding box center [1195, 212] width 15 height 32
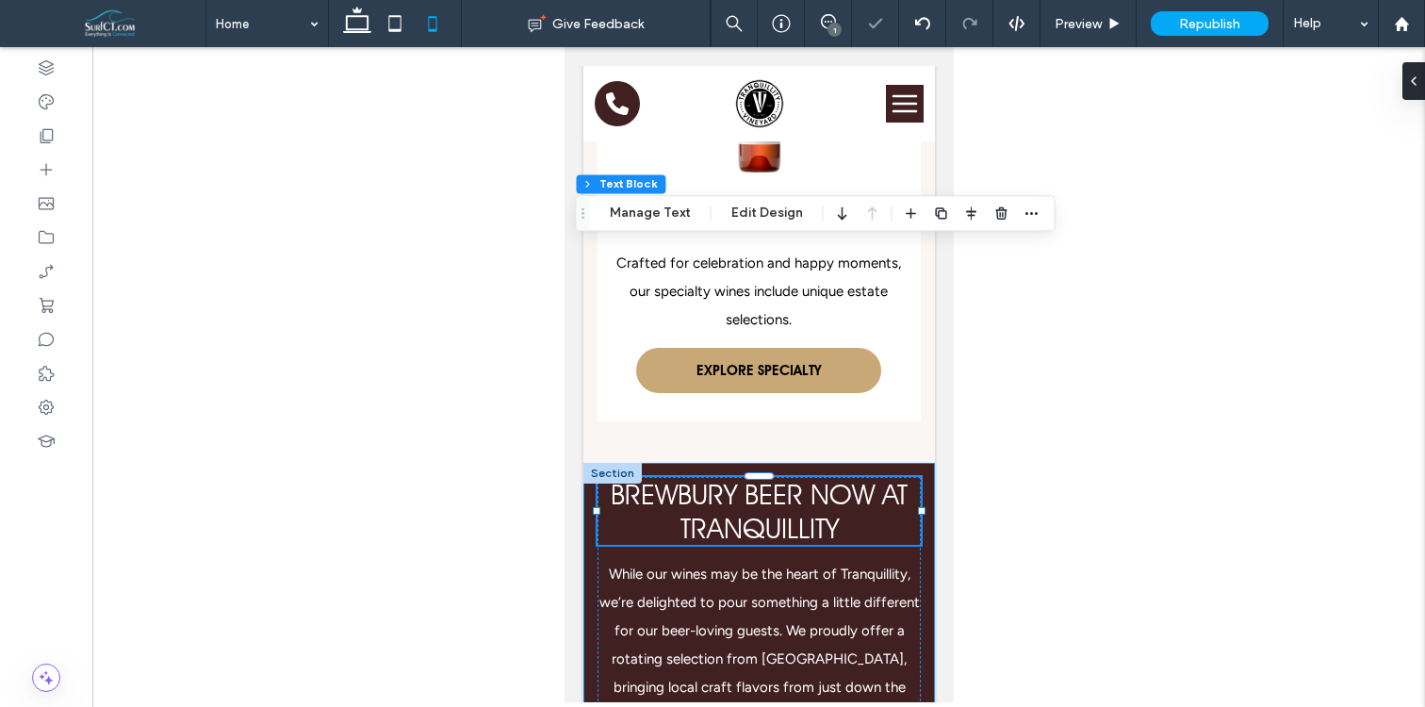
click at [928, 540] on div "Brewbury Beer Now at Tranquillity While our wines may be the heart of Tranquill…" at bounding box center [757, 646] width 351 height 367
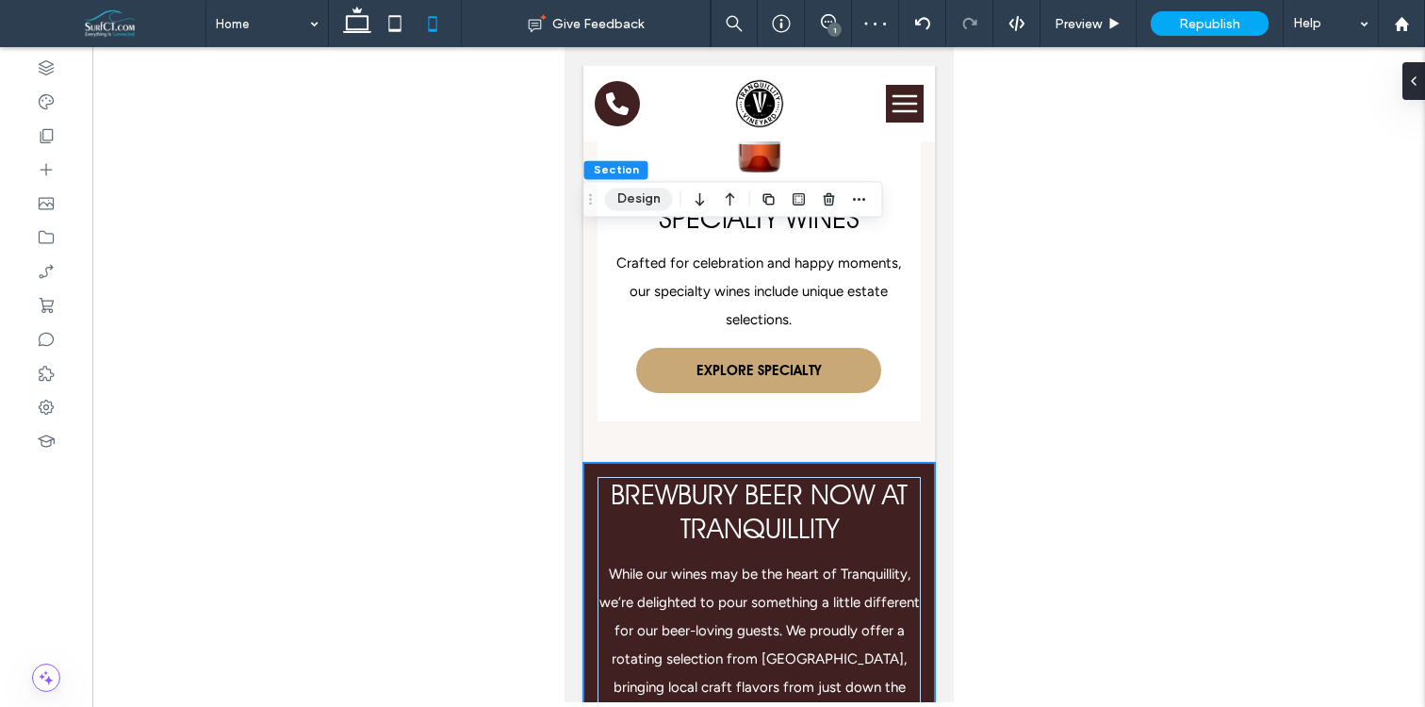
click at [623, 190] on button "Design" at bounding box center [639, 199] width 68 height 23
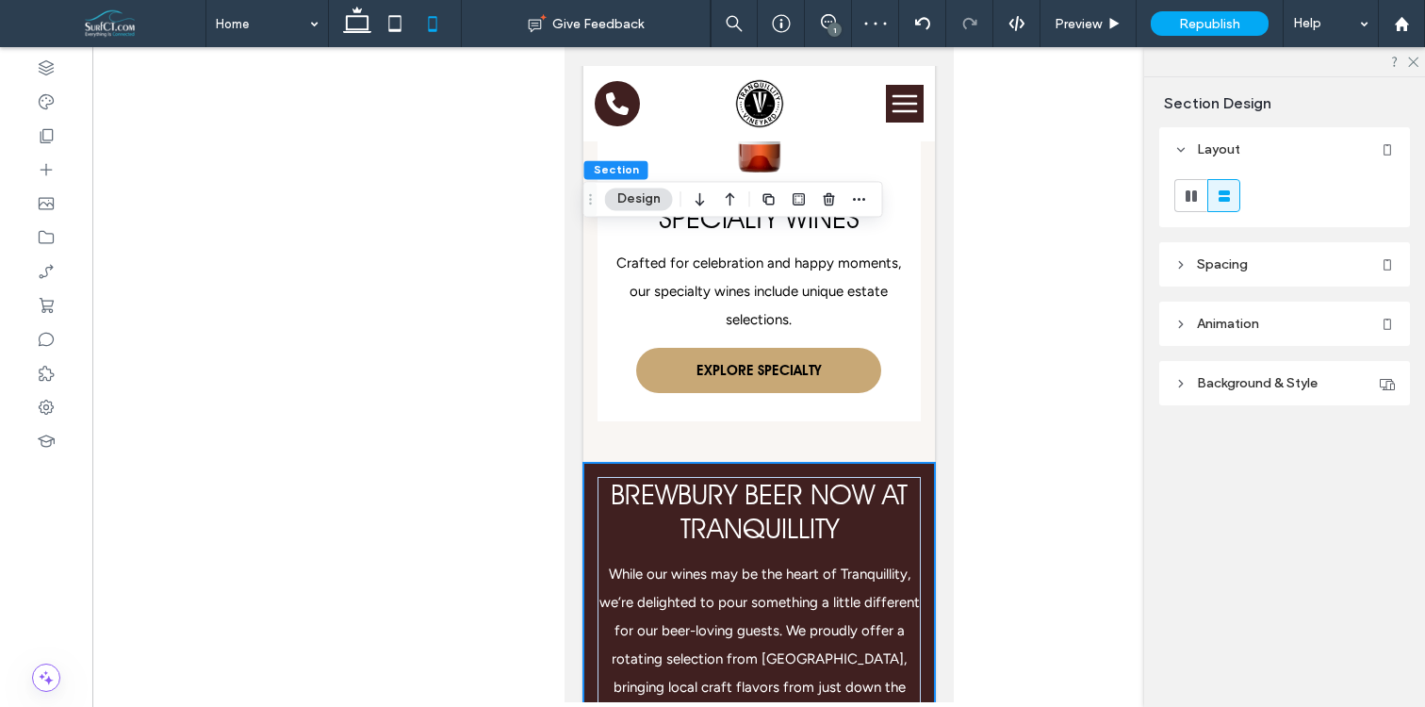
click at [1217, 243] on header "Spacing" at bounding box center [1284, 264] width 251 height 44
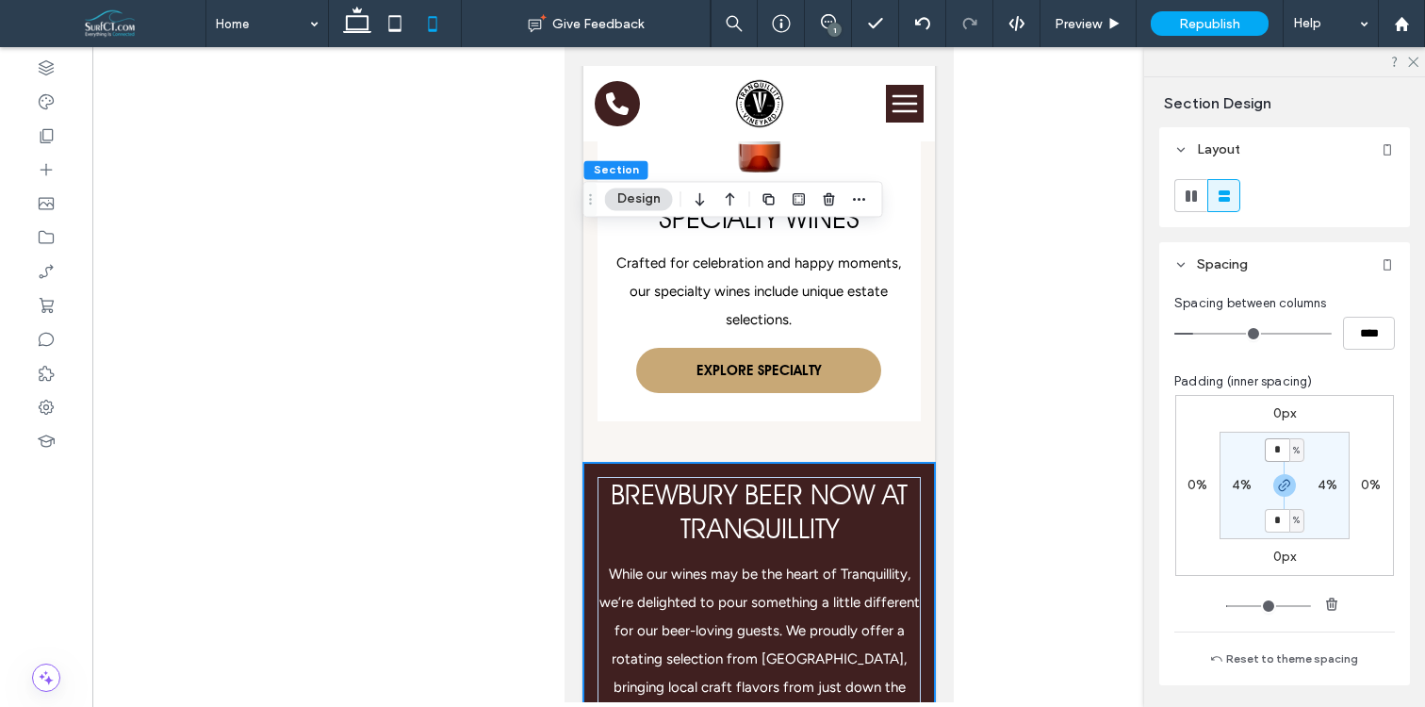
click at [1277, 439] on input "*" at bounding box center [1277, 450] width 24 height 24
type input "**"
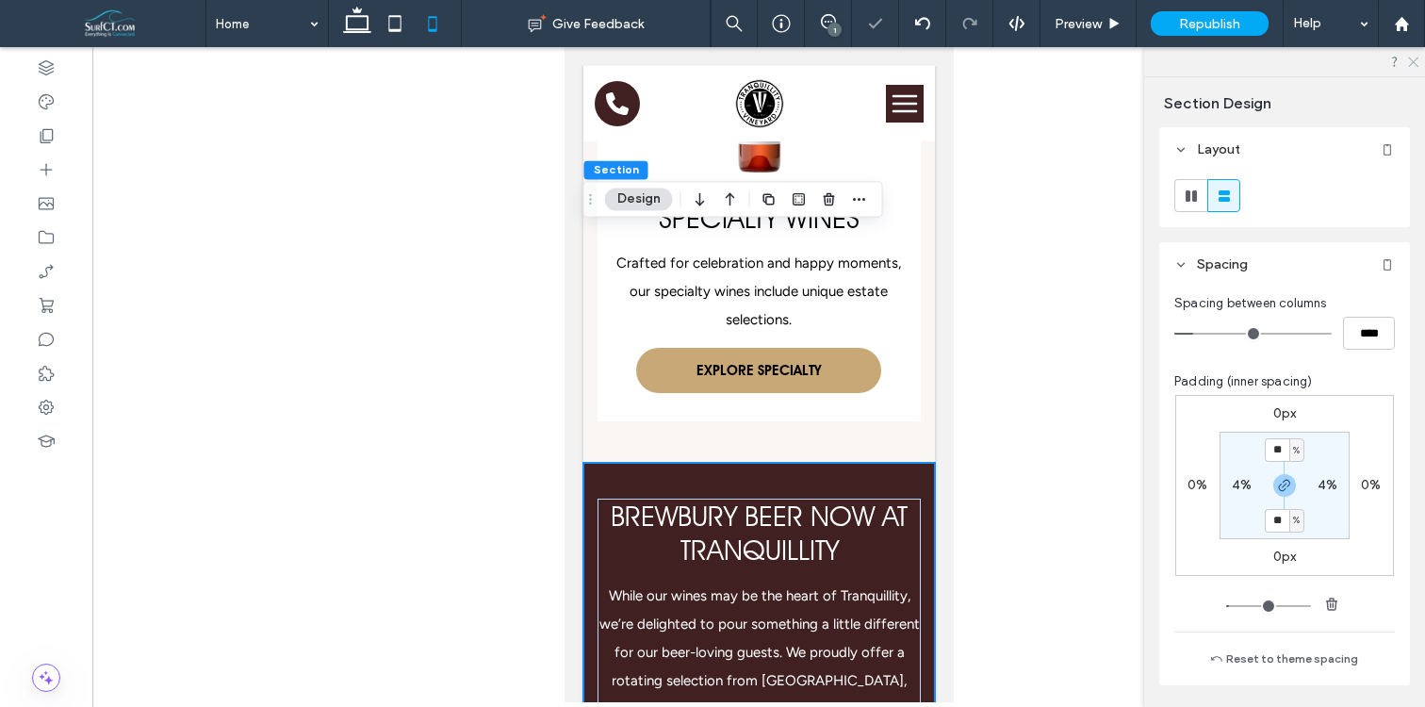
click at [1410, 61] on icon at bounding box center [1412, 61] width 12 height 12
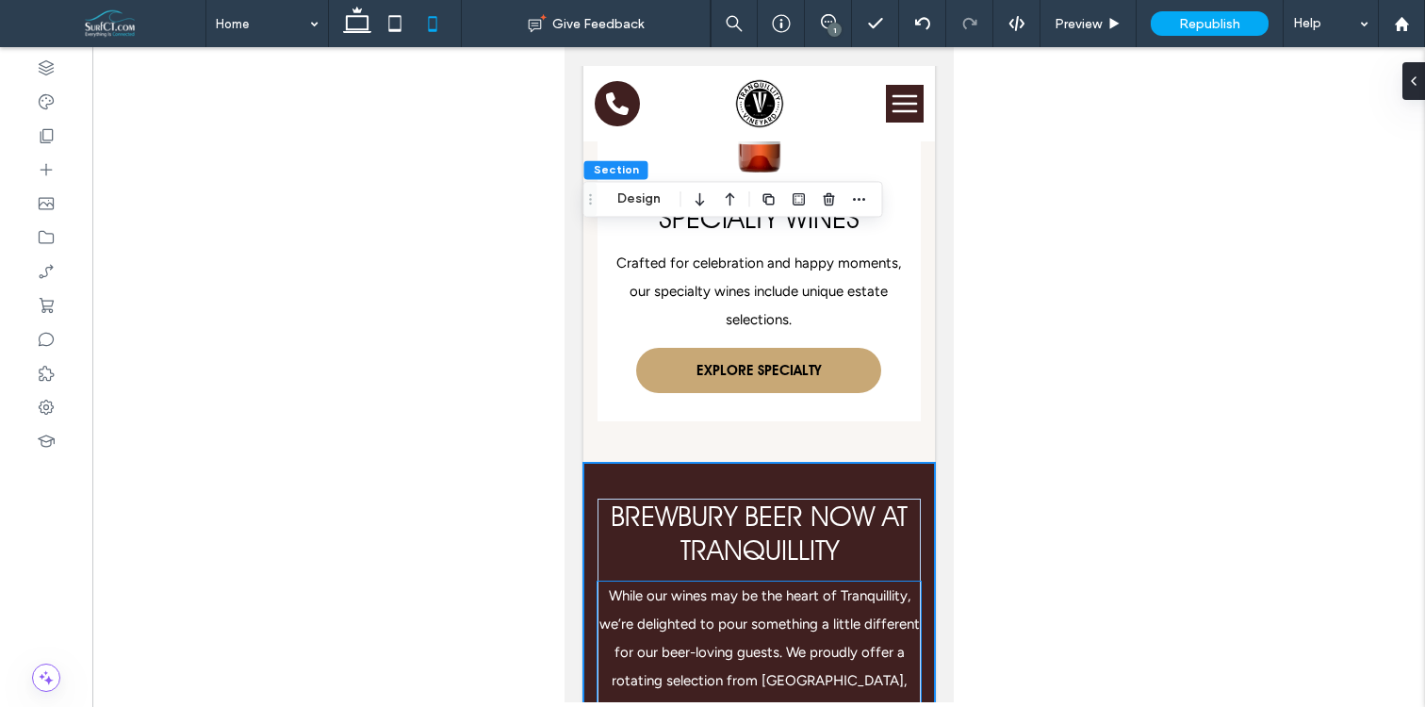
click at [776, 581] on p "While our wines may be the heart of Tranquillity, we’re delighted to pour somet…" at bounding box center [757, 666] width 323 height 170
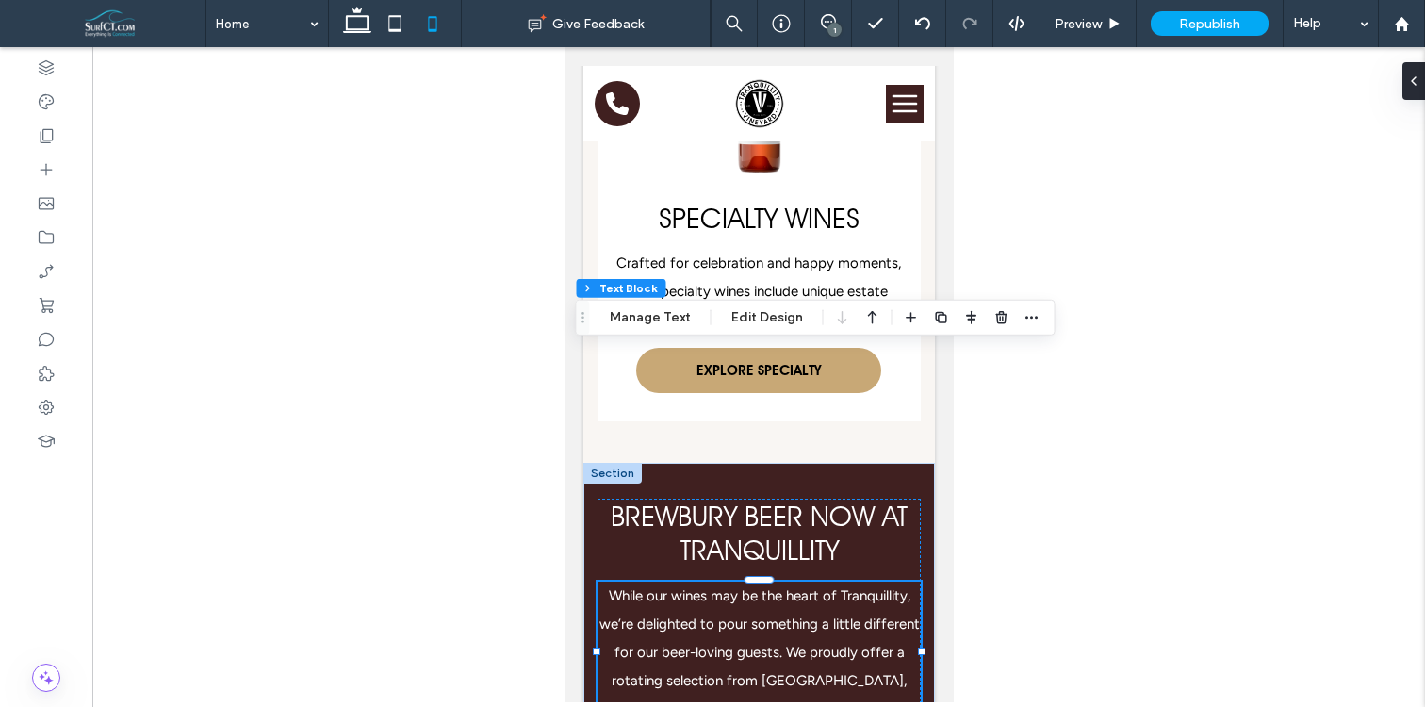
click at [776, 581] on div "While our wines may be the heart of Tranquillity, we’re delighted to pour somet…" at bounding box center [757, 666] width 323 height 170
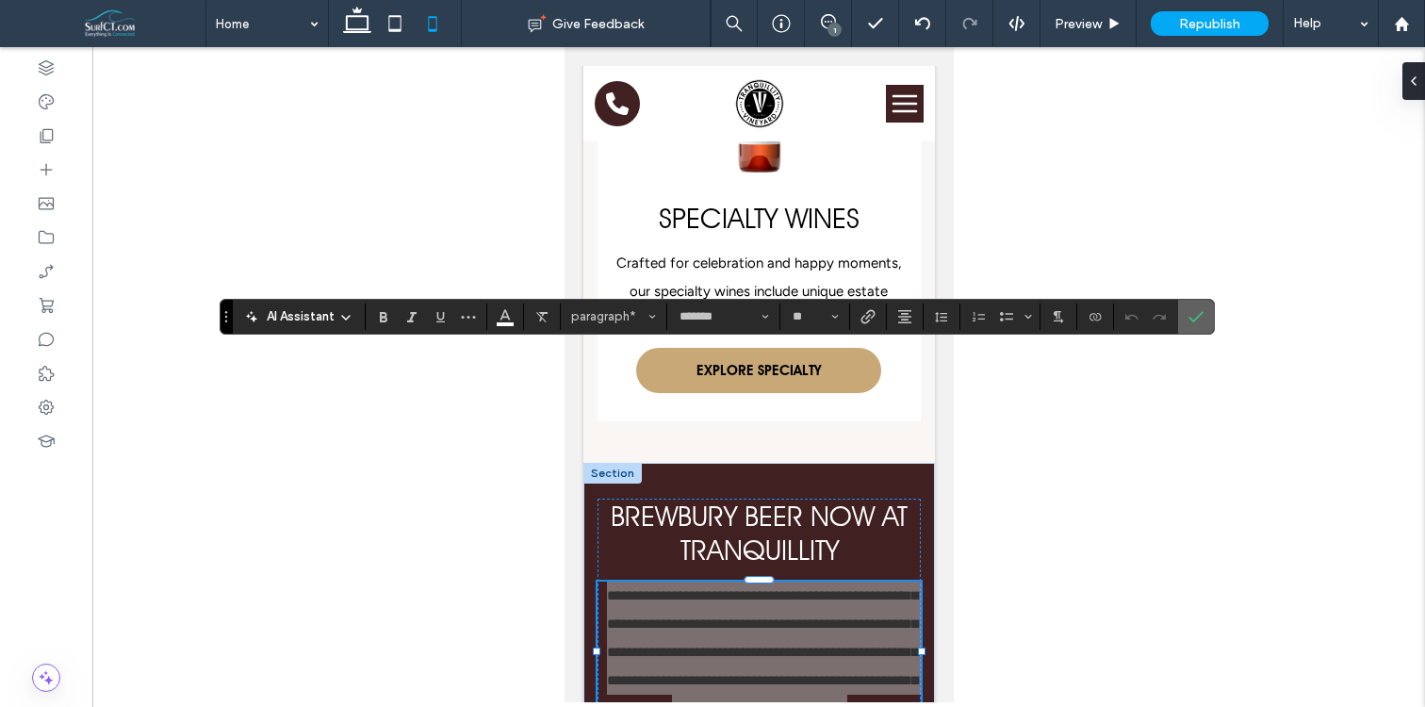
click at [1188, 310] on icon "Confirm" at bounding box center [1195, 316] width 15 height 15
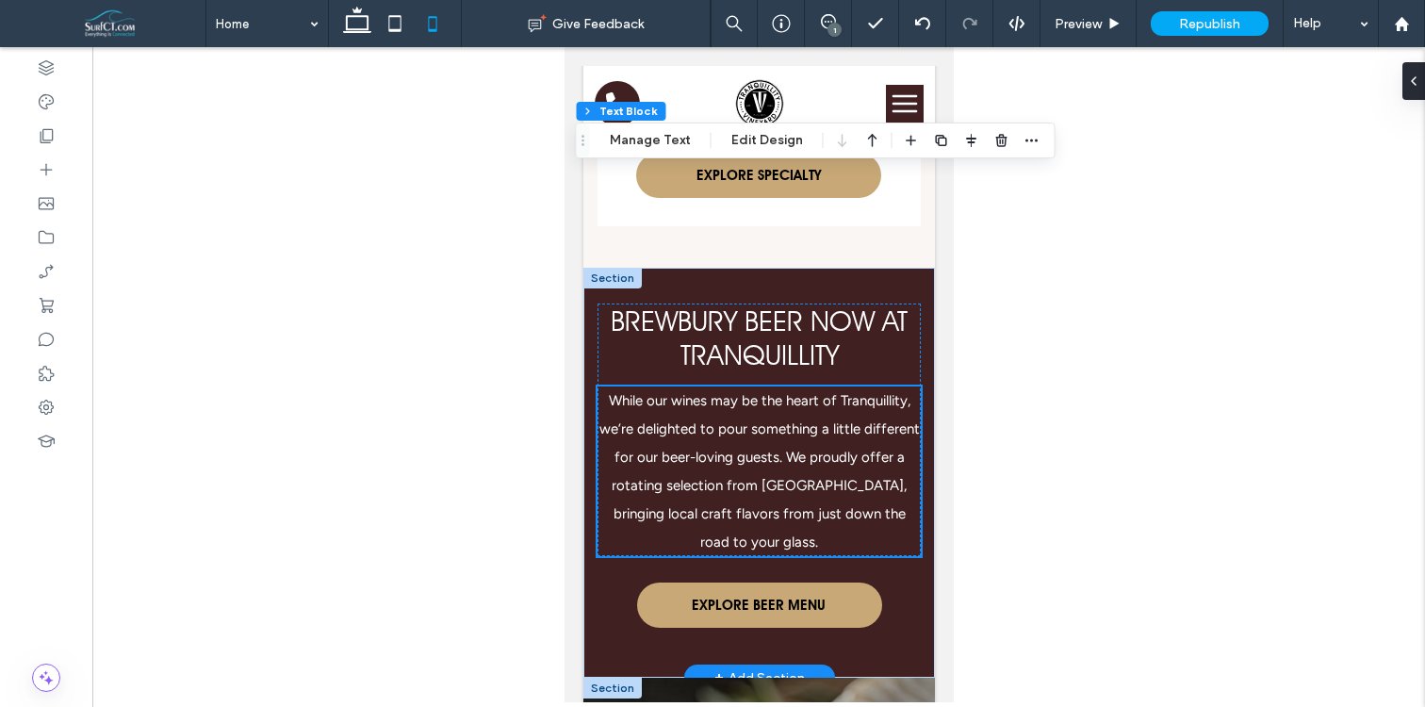
scroll to position [8250, 0]
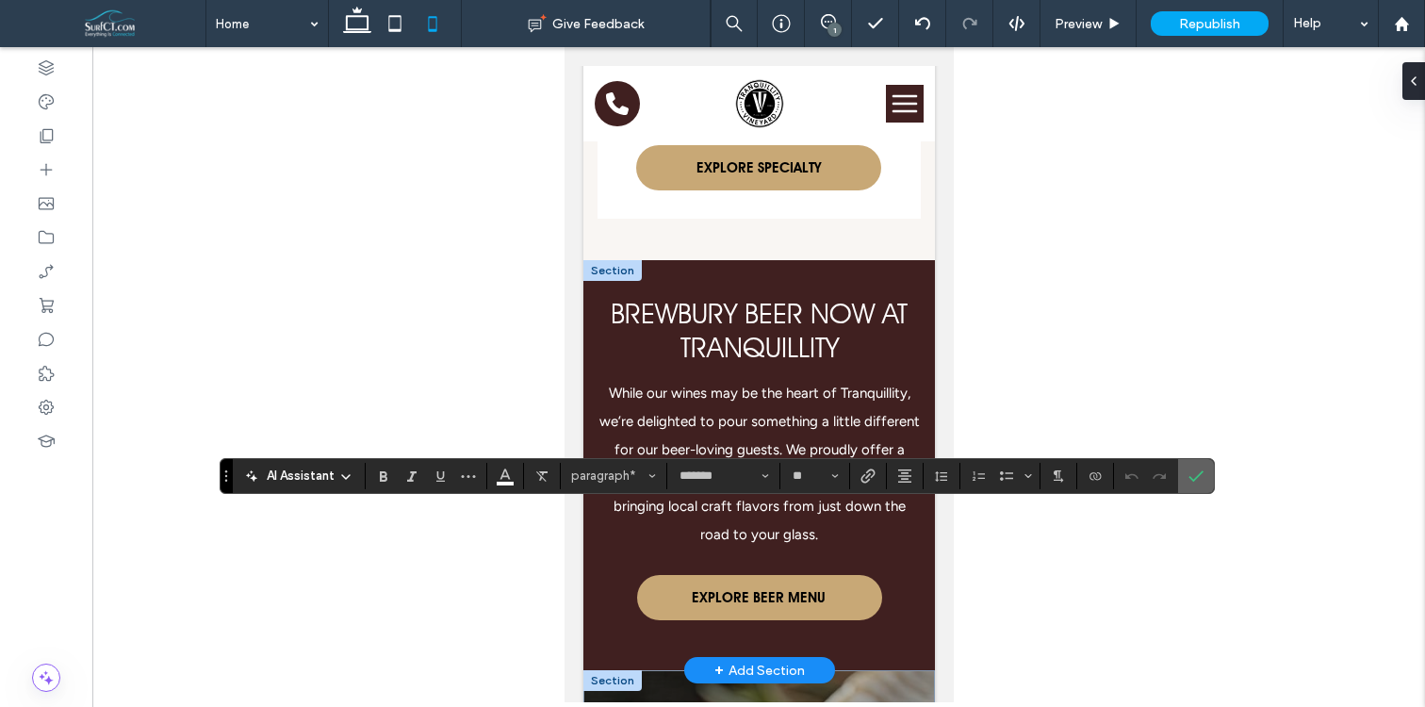
drag, startPoint x: 1176, startPoint y: 472, endPoint x: 1192, endPoint y: 476, distance: 16.5
click at [1178, 472] on div "AI Assistant paragraph* ******* **" at bounding box center [717, 476] width 994 height 36
drag, startPoint x: 1196, startPoint y: 478, endPoint x: 1157, endPoint y: 453, distance: 45.7
click at [1196, 478] on use "Confirm" at bounding box center [1195, 475] width 15 height 11
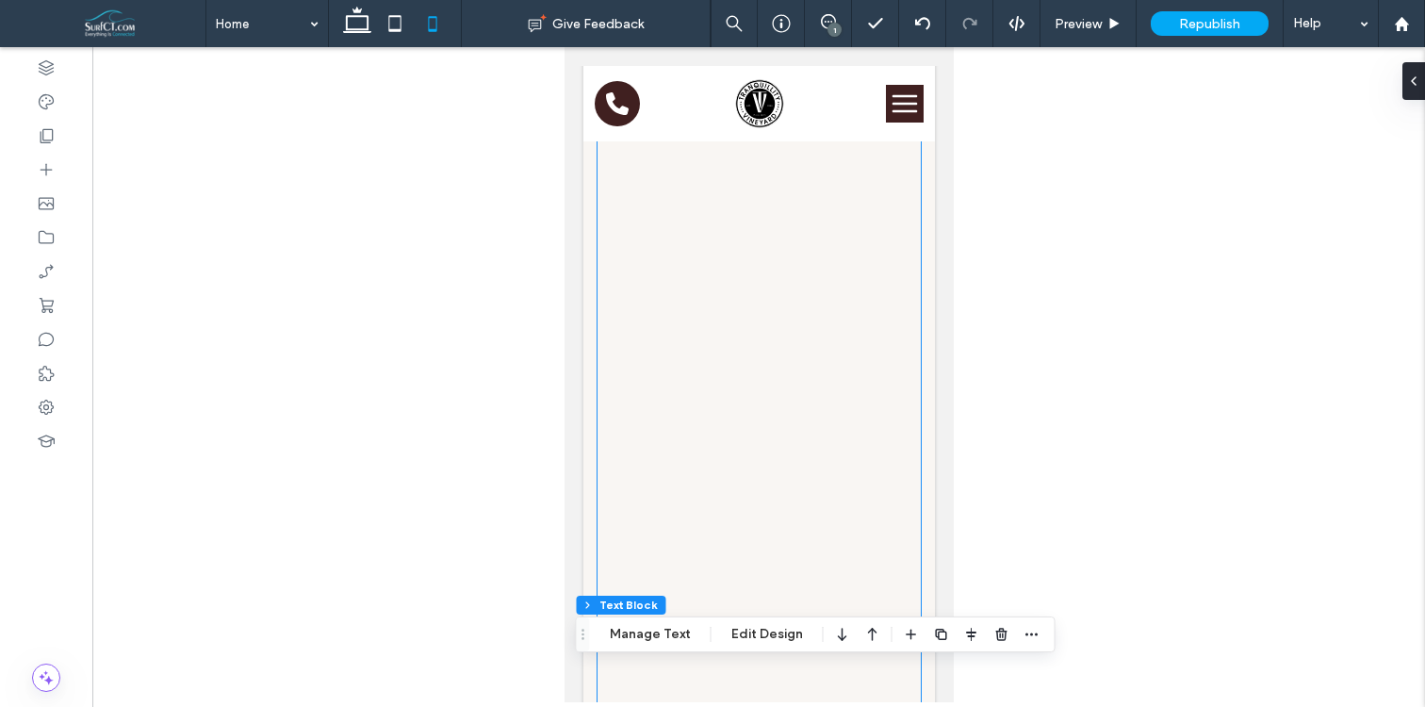
scroll to position [0, 0]
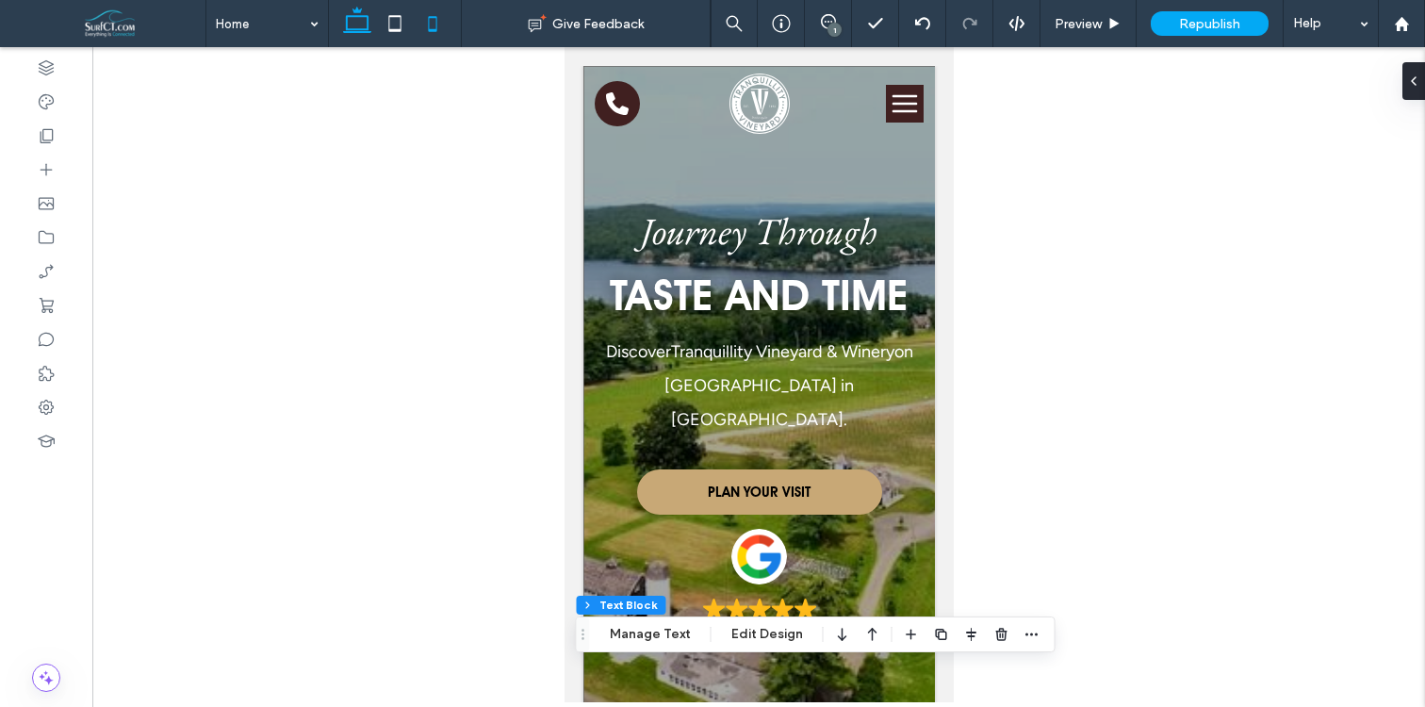
click at [355, 23] on icon at bounding box center [357, 24] width 38 height 38
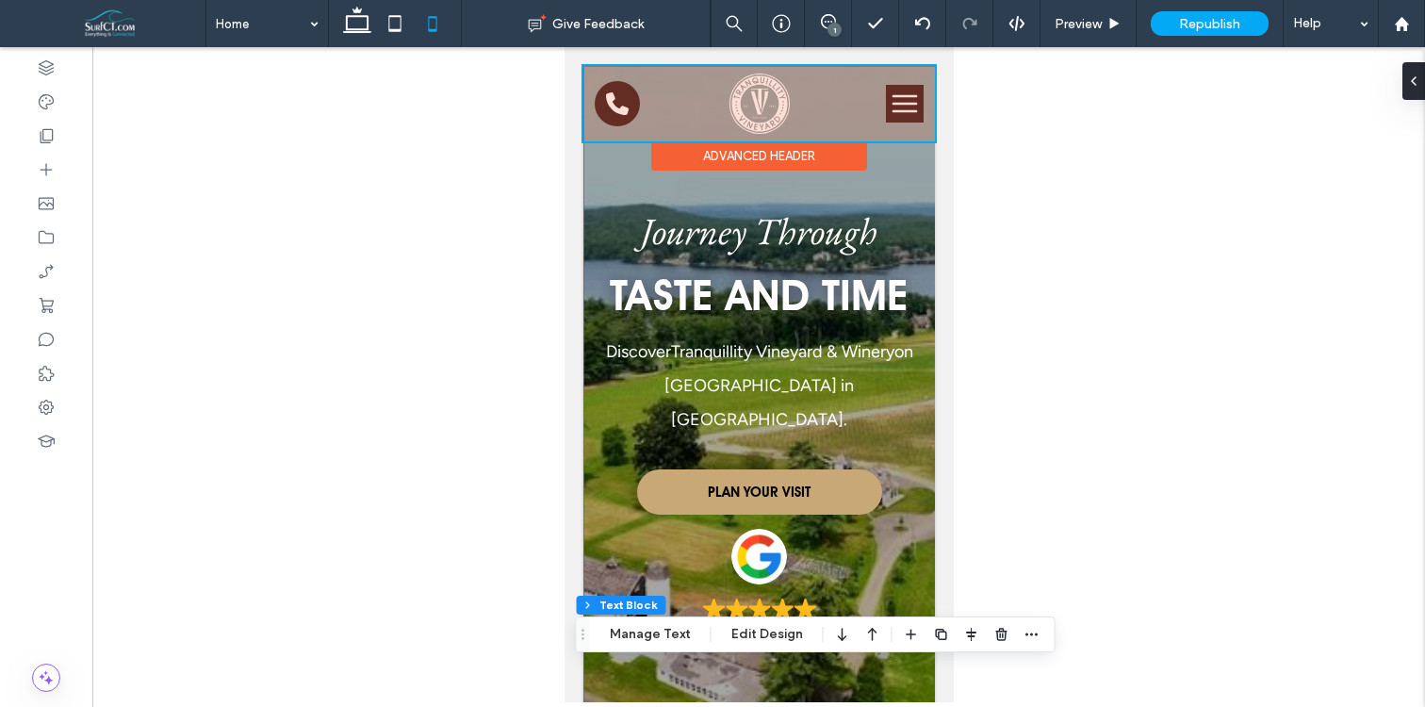
type input "**"
type input "****"
type input "***"
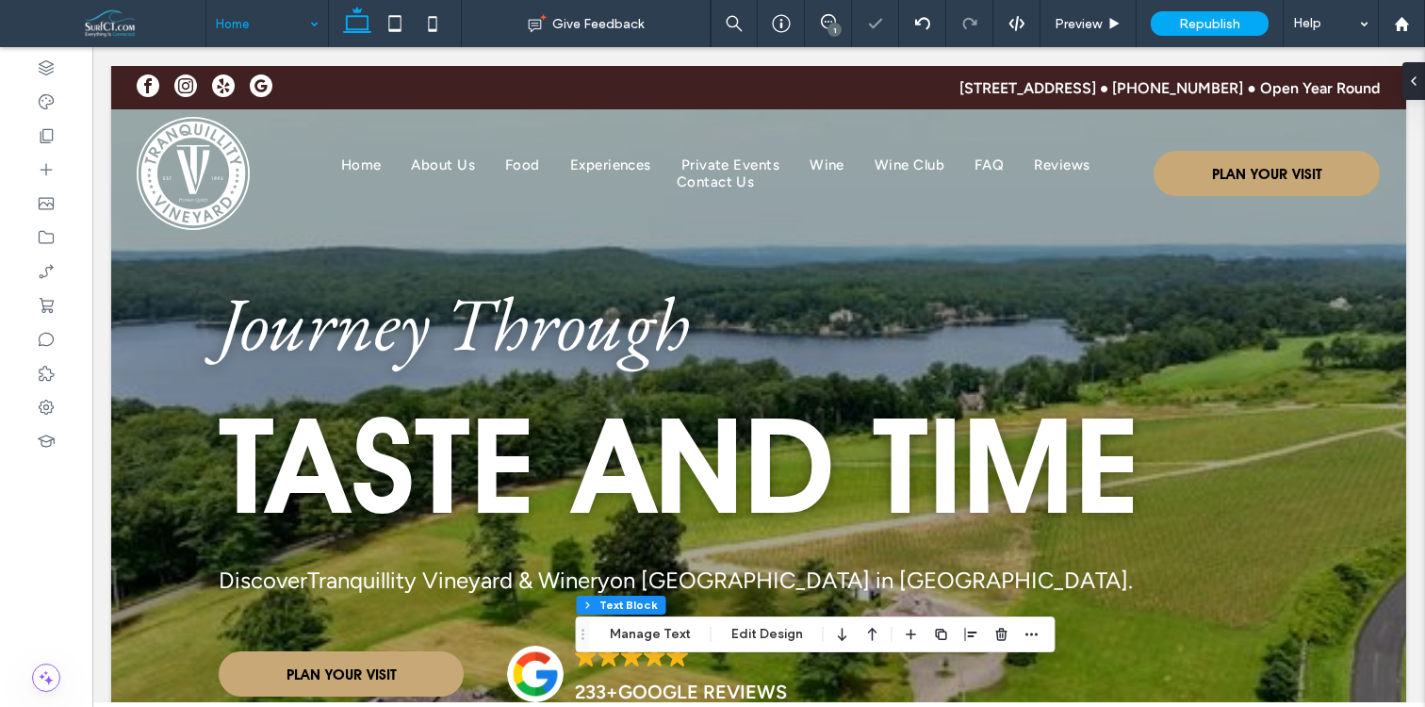
drag, startPoint x: 270, startPoint y: 9, endPoint x: 281, endPoint y: 26, distance: 19.9
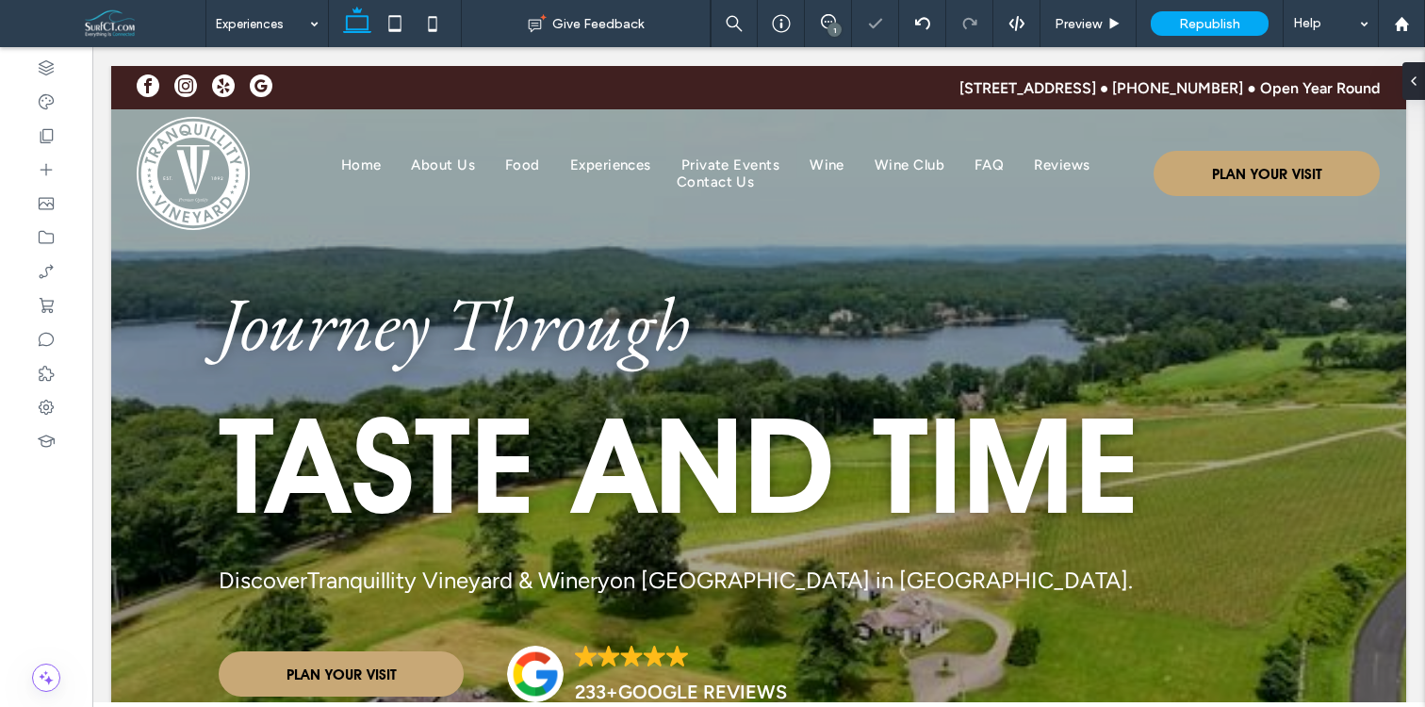
drag, startPoint x: 275, startPoint y: 131, endPoint x: 311, endPoint y: 338, distance: 210.4
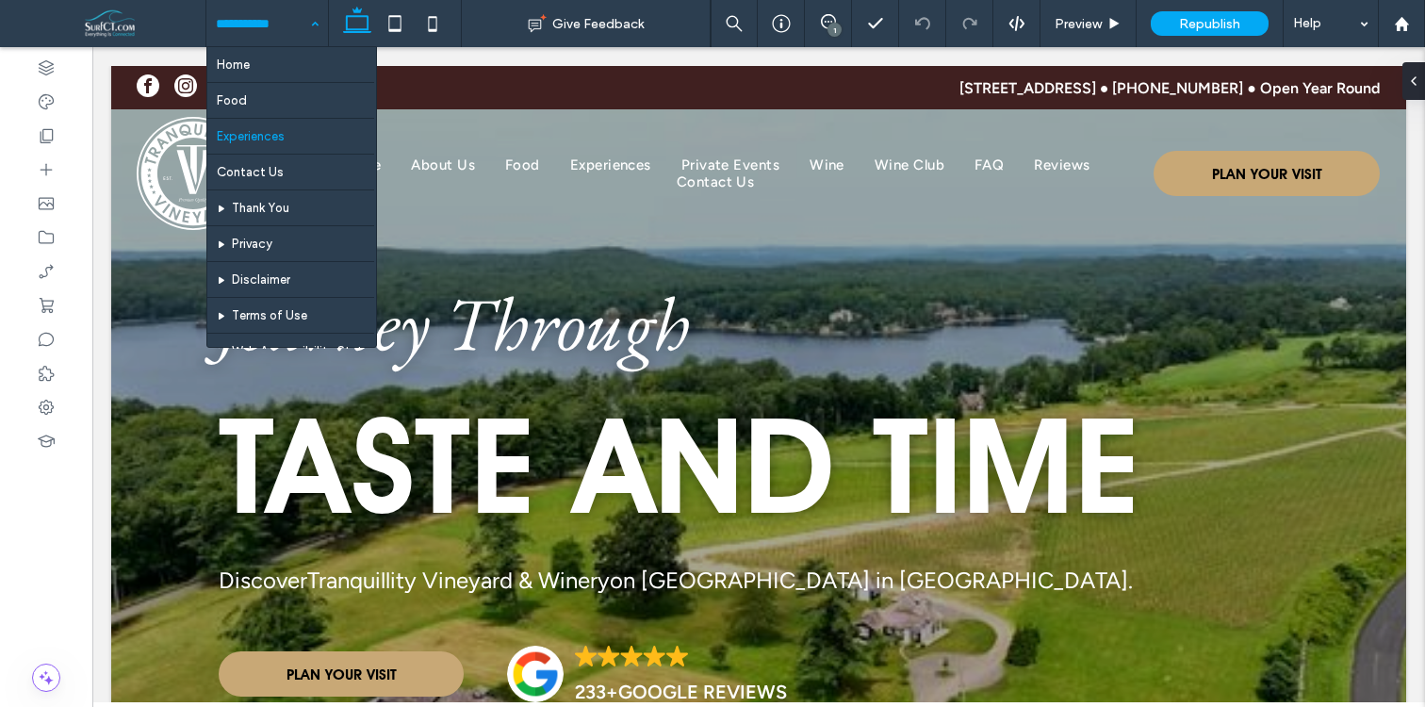
click at [308, 23] on div "Home Food Experiences Contact Us Thank You Privacy Disclaimer Terms of Use Web …" at bounding box center [267, 23] width 122 height 47
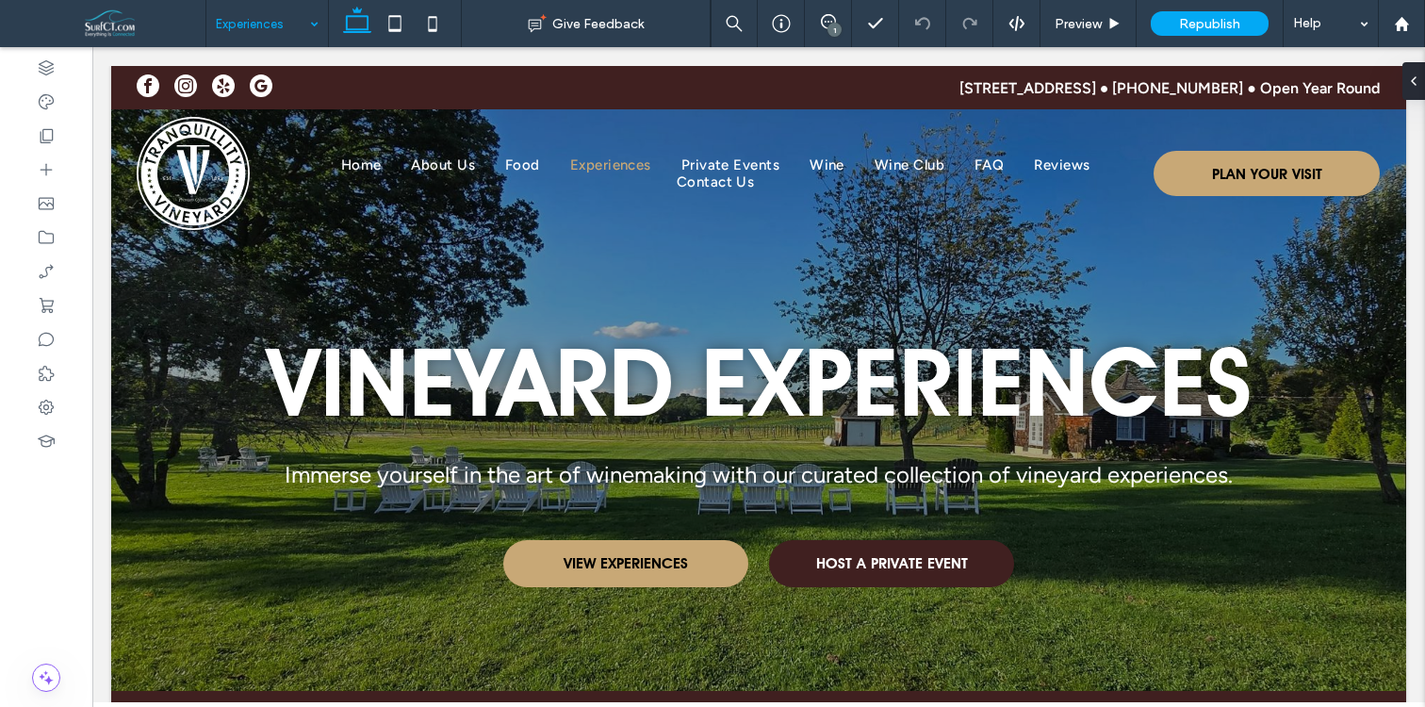
drag, startPoint x: 310, startPoint y: 24, endPoint x: 307, endPoint y: 34, distance: 9.8
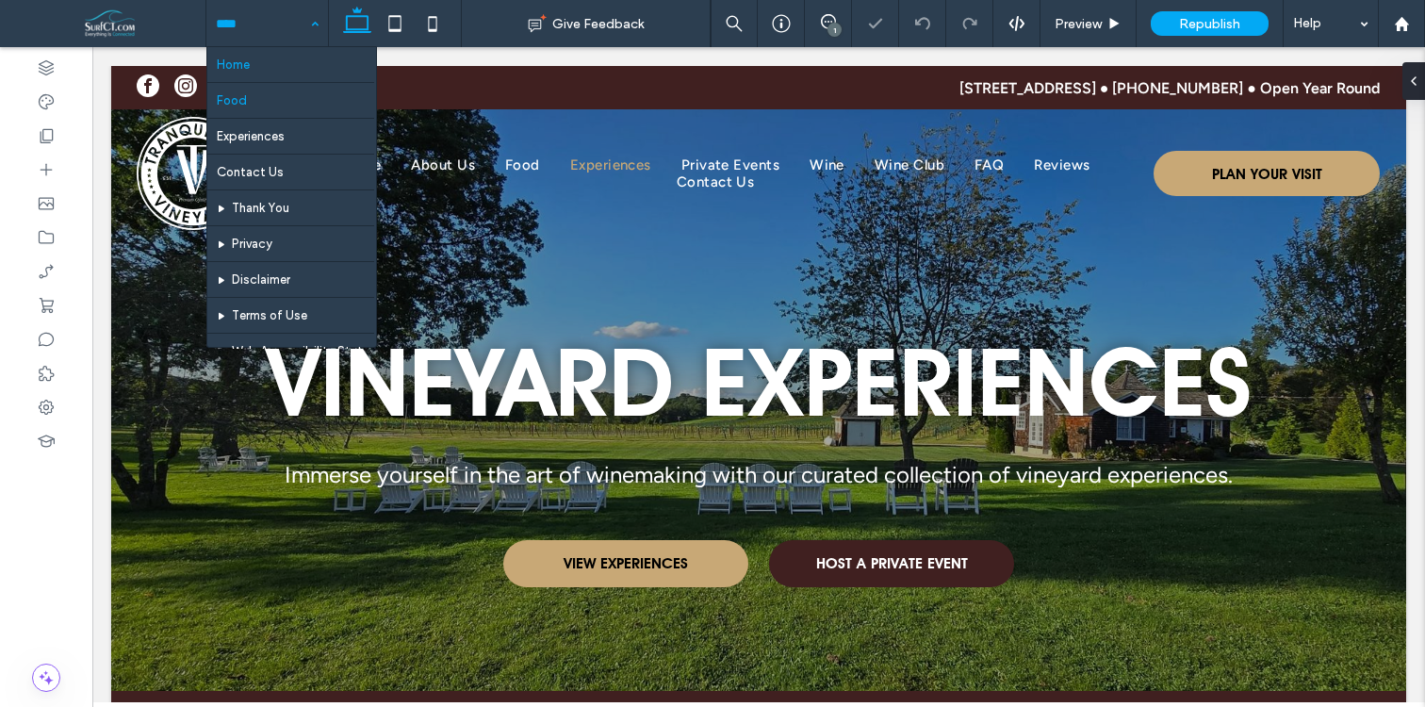
drag, startPoint x: 307, startPoint y: 25, endPoint x: 295, endPoint y: 54, distance: 30.8
click at [307, 25] on div "Home Food Experiences Contact Us Thank You Privacy Disclaimer Terms of Use Web …" at bounding box center [267, 23] width 122 height 47
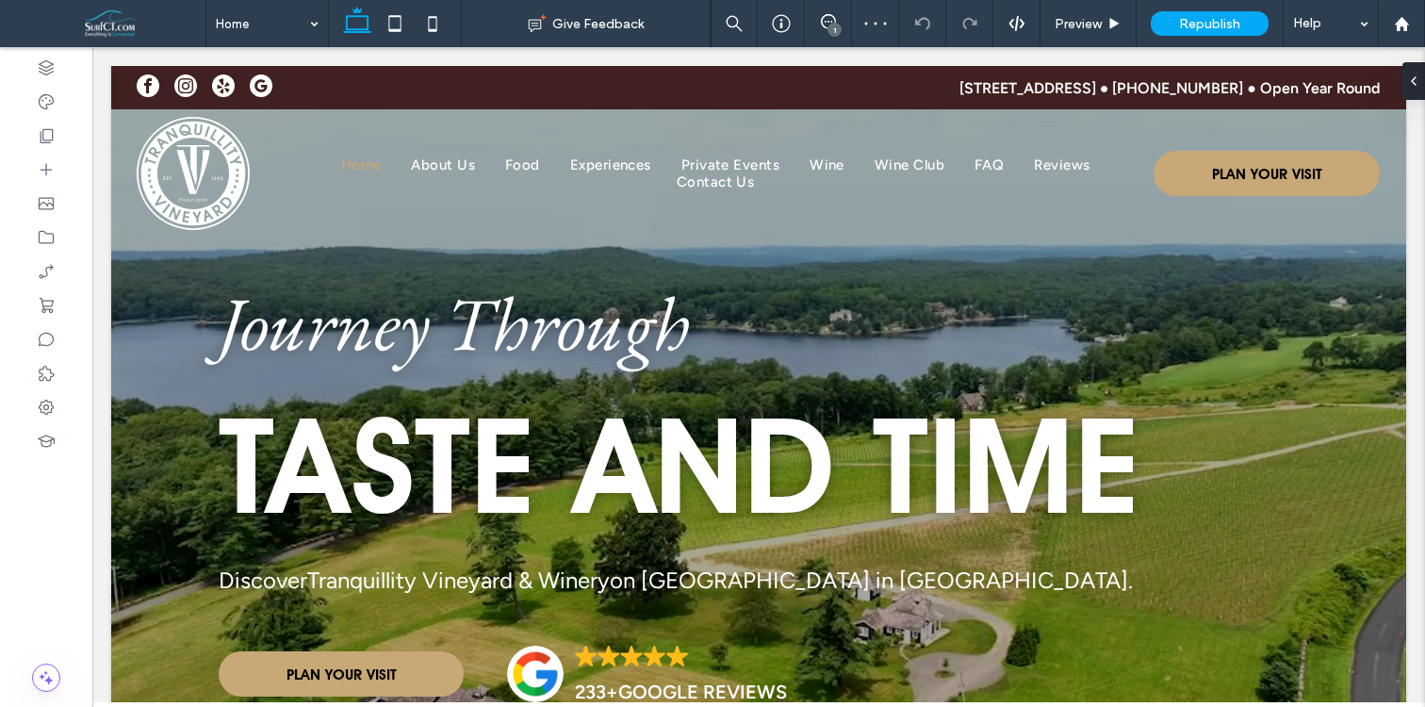
click at [321, 22] on div "Home" at bounding box center [267, 23] width 122 height 47
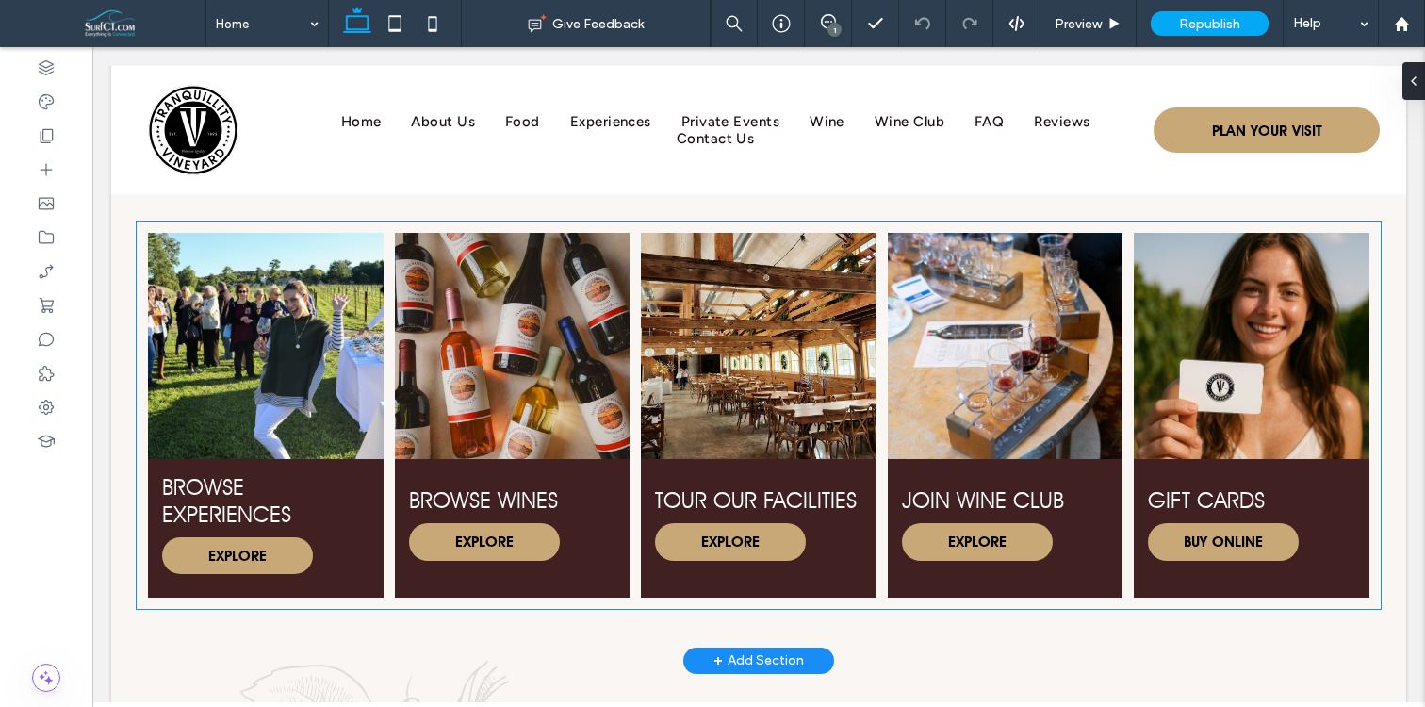
scroll to position [801, 0]
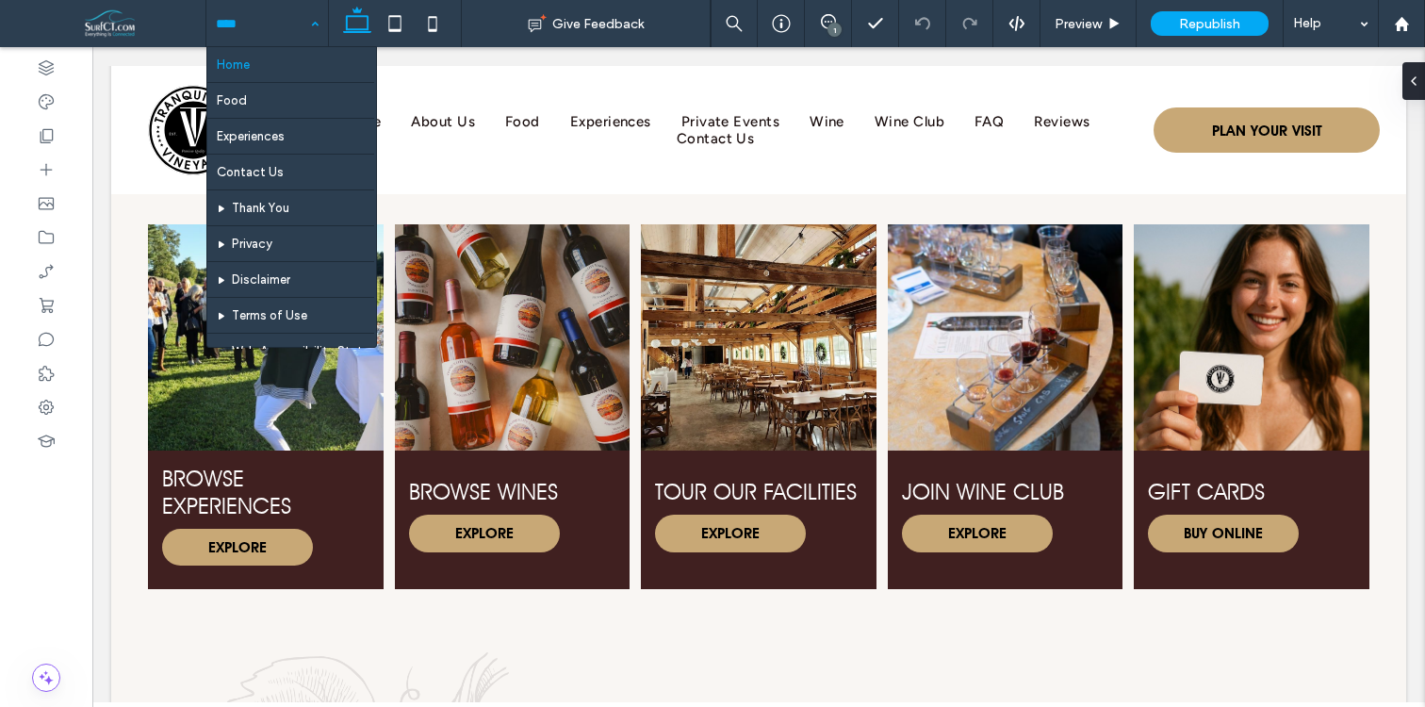
click at [308, 21] on div "Home Food Experiences Contact Us Thank You Privacy Disclaimer Terms of Use Web …" at bounding box center [267, 23] width 122 height 47
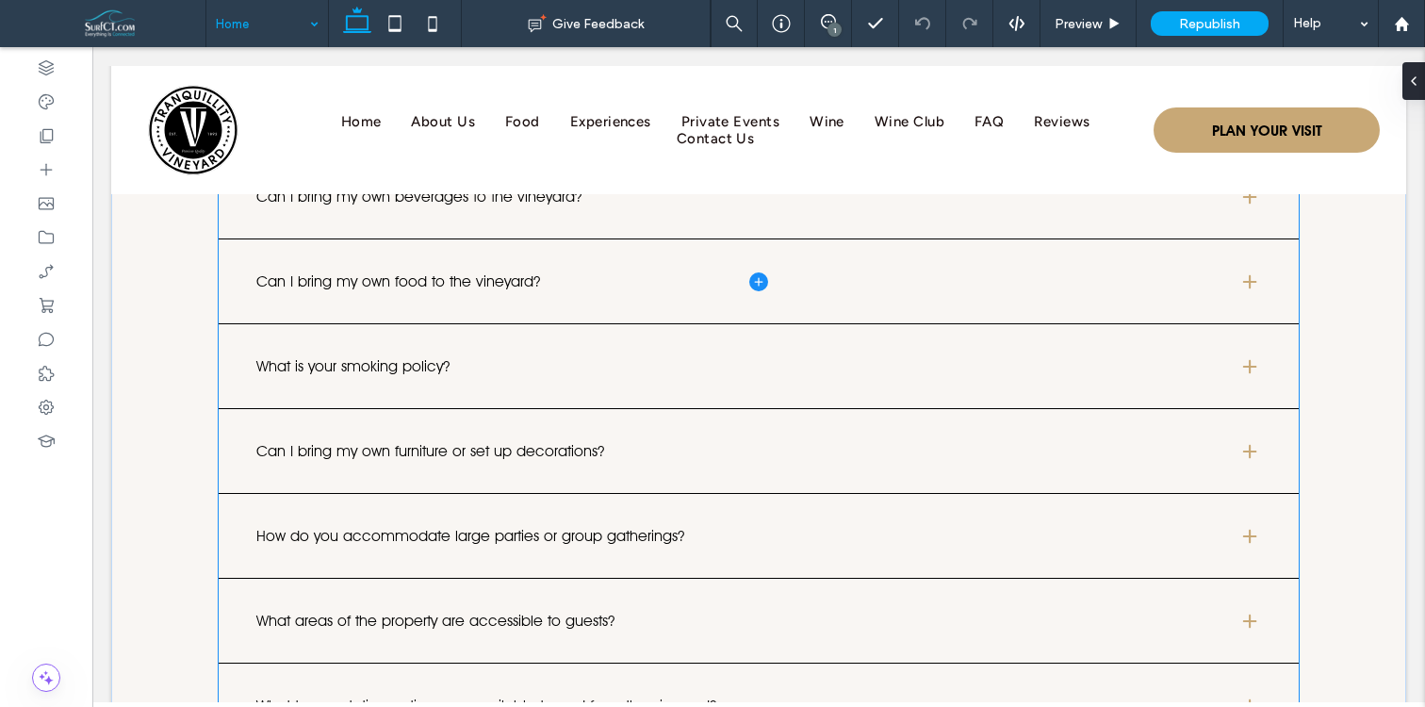
scroll to position [8677, 0]
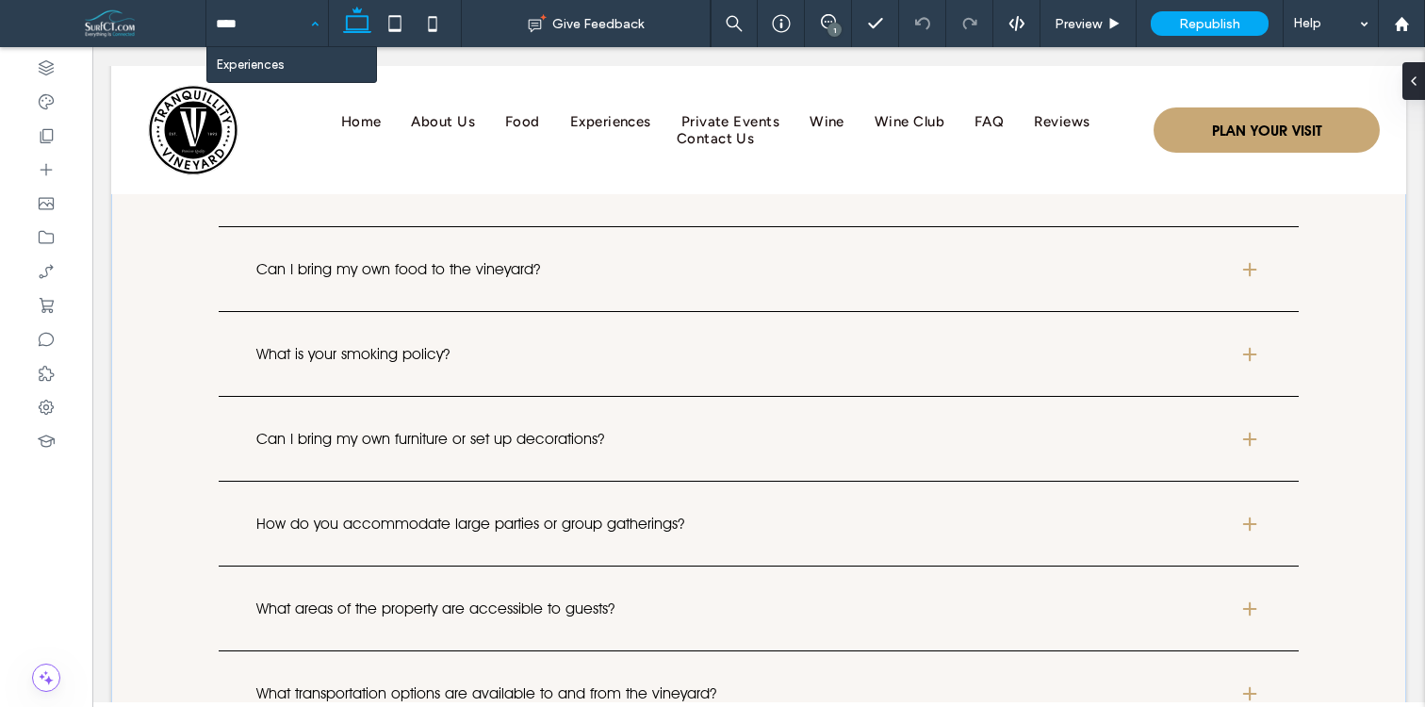
type input "*****"
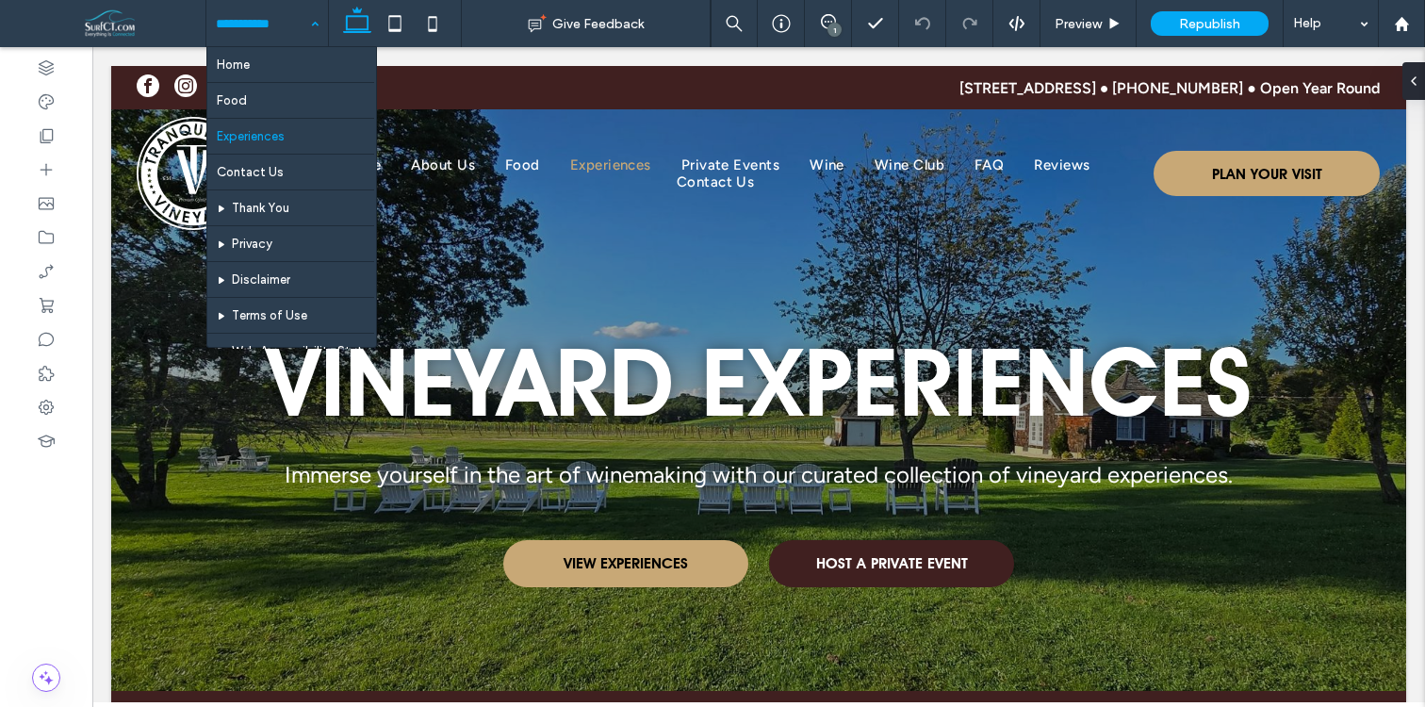
click at [307, 24] on div "Home Food Experiences Contact Us Thank You Privacy Disclaimer Terms of Use Web …" at bounding box center [267, 23] width 122 height 47
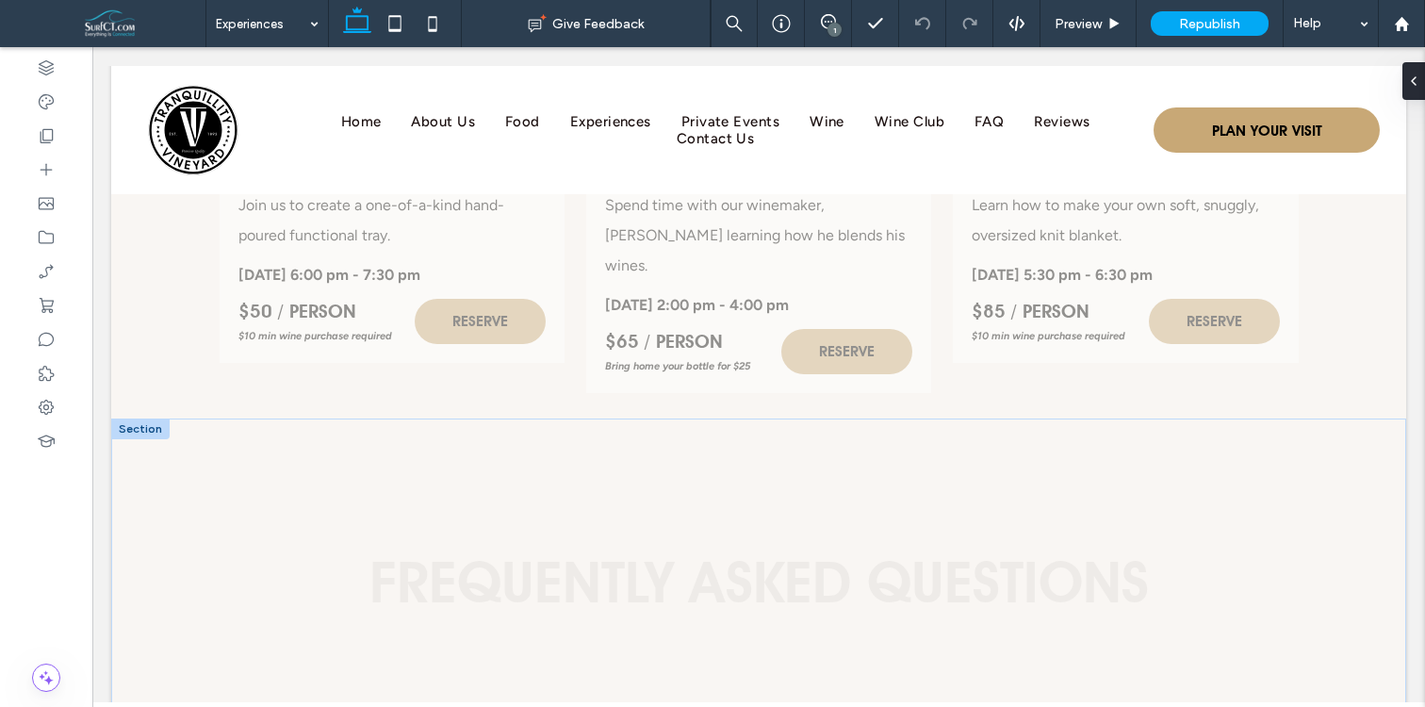
scroll to position [5415, 0]
